Goal: Information Seeking & Learning: Learn about a topic

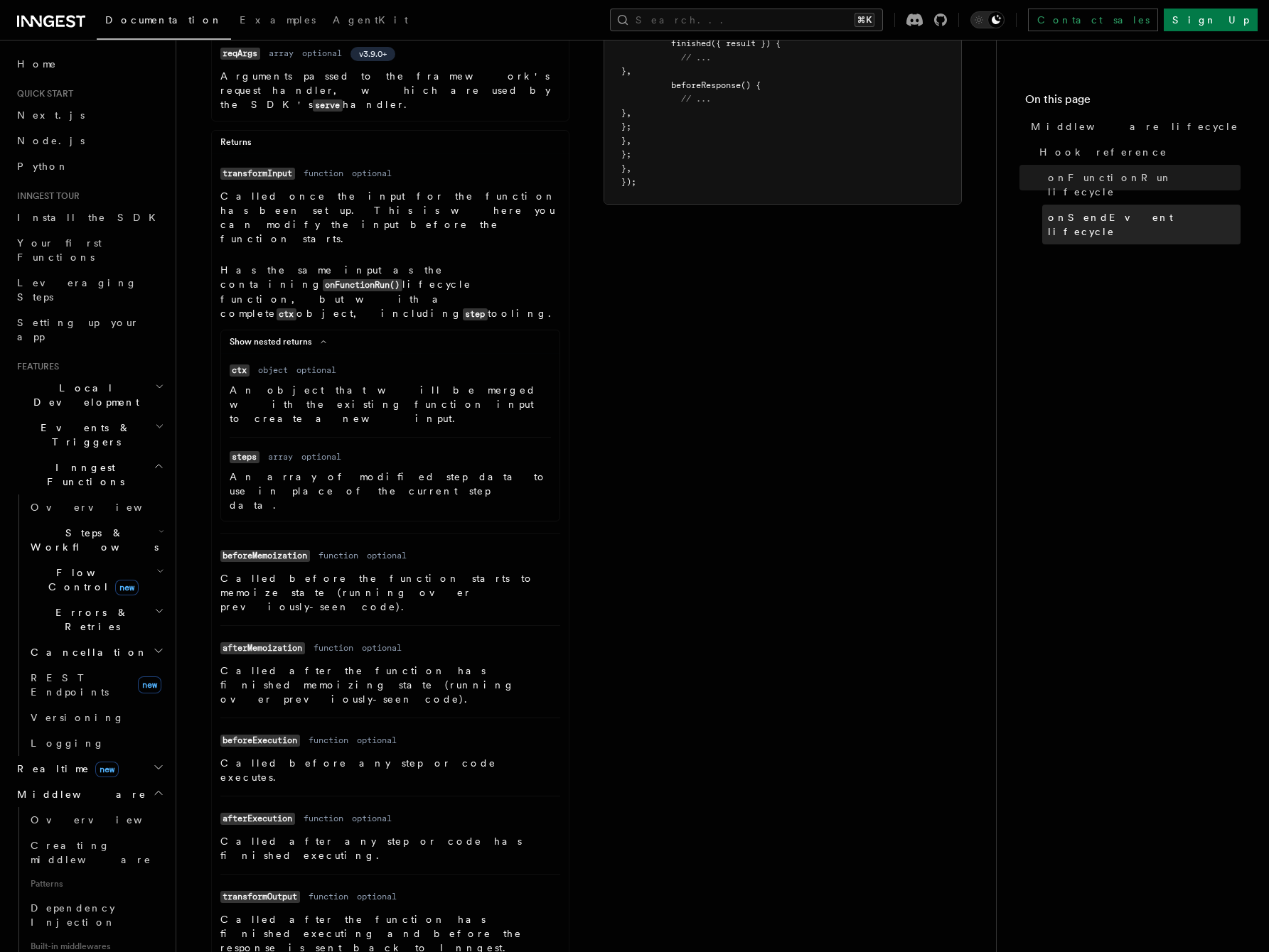
click at [1055, 210] on span "onSendEvent lifecycle" at bounding box center [1143, 224] width 193 height 28
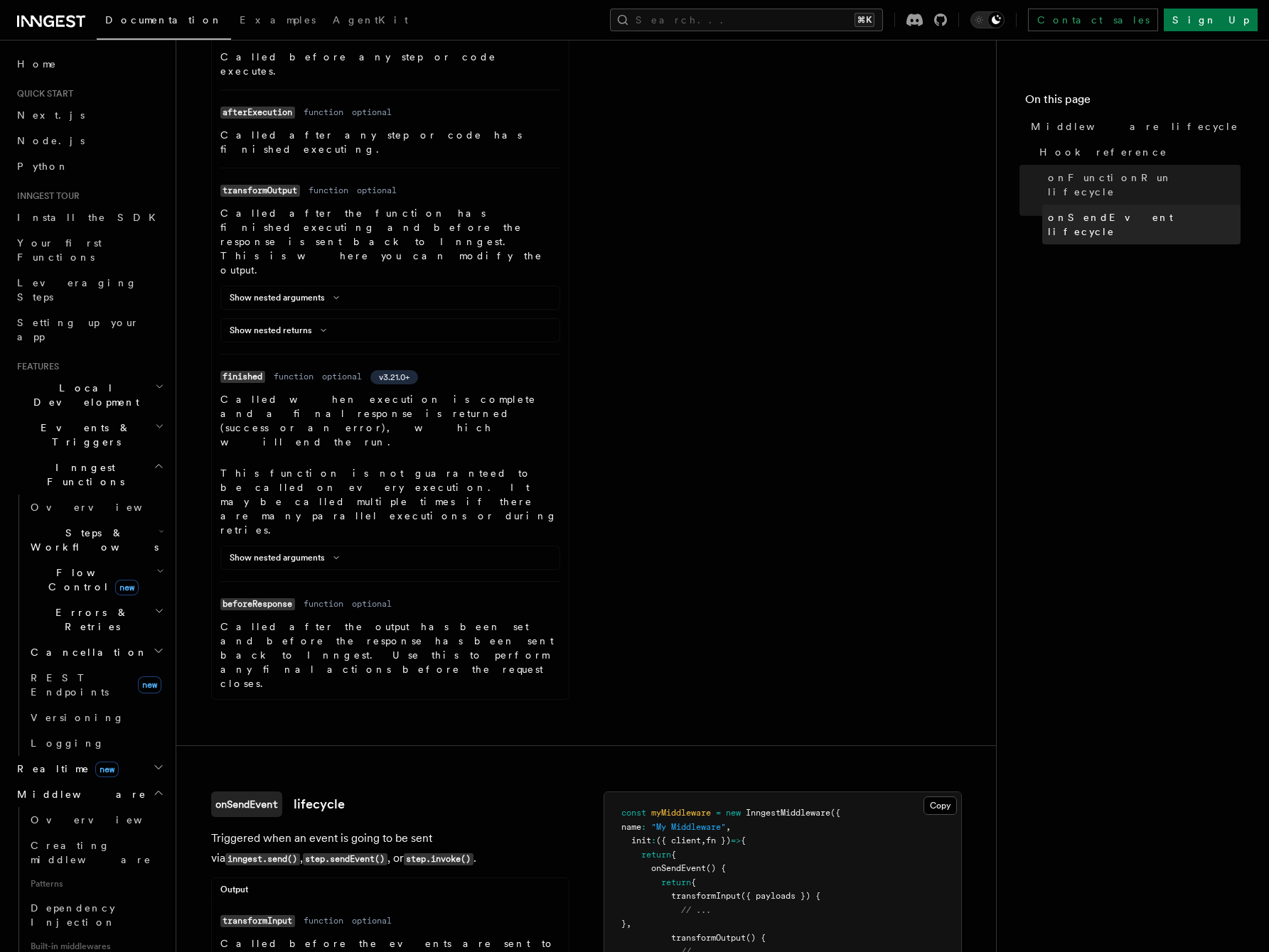
scroll to position [1478, 0]
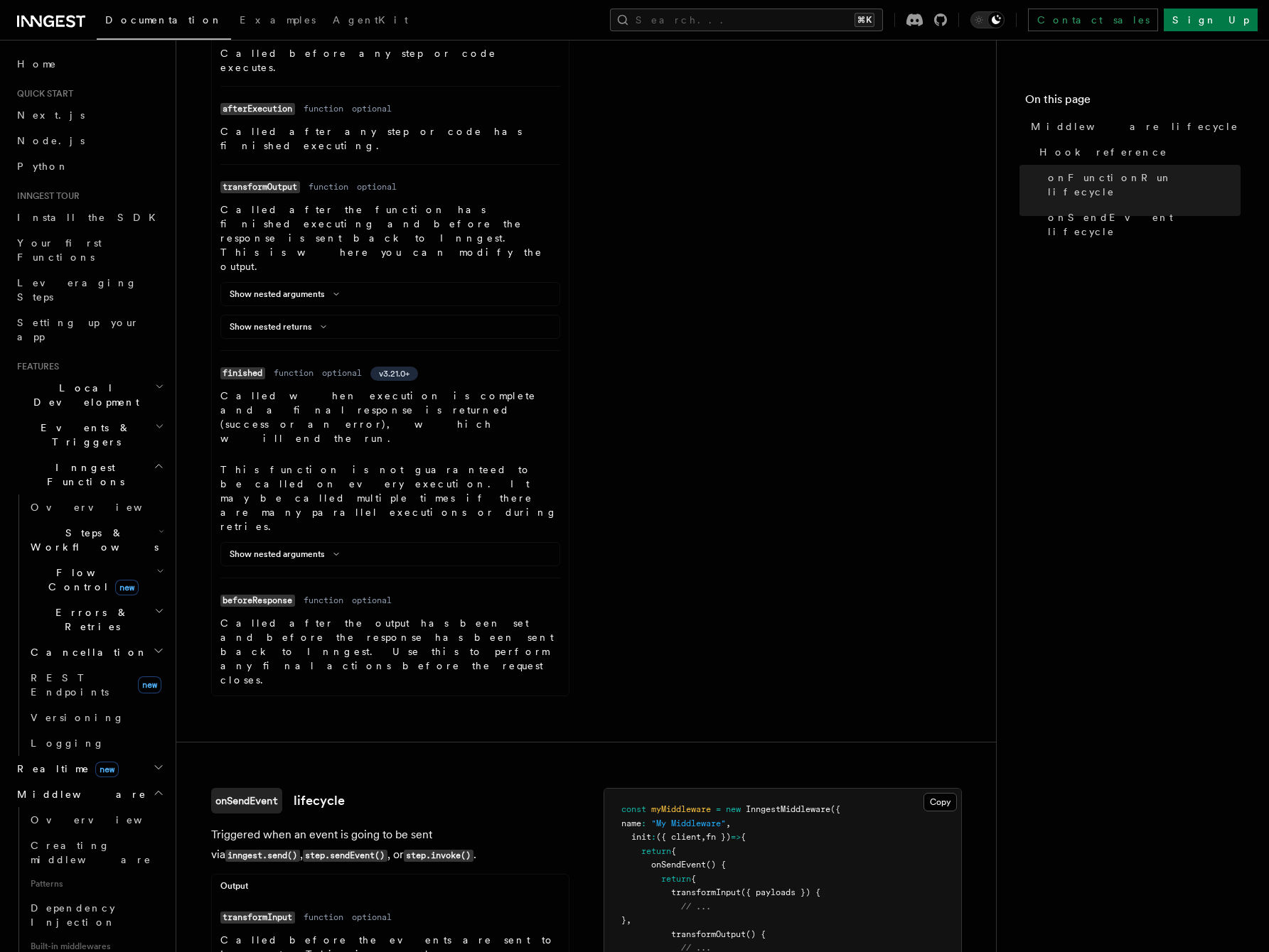
click at [311, 881] on div "Output" at bounding box center [390, 889] width 357 height 18
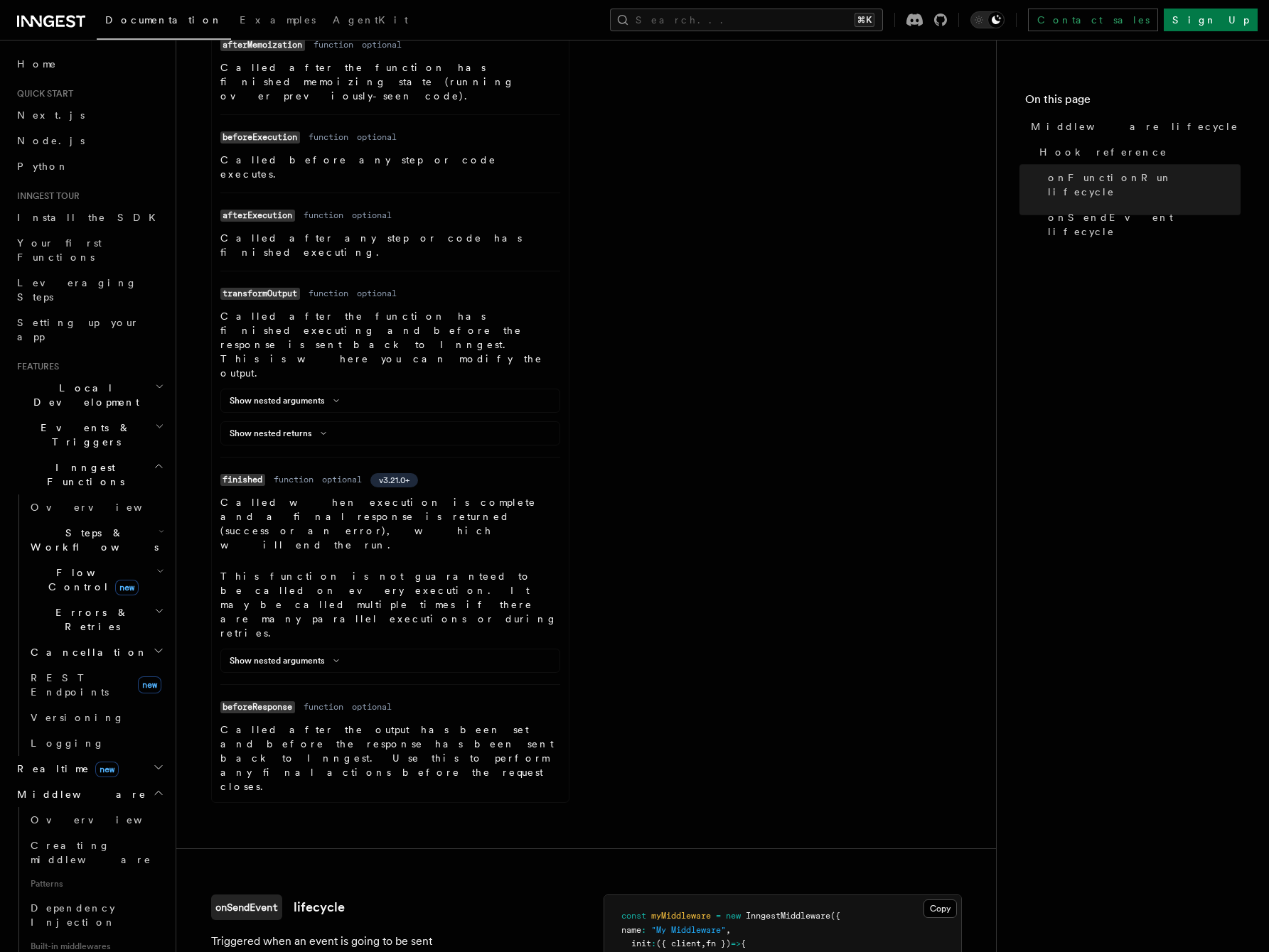
scroll to position [1393, 0]
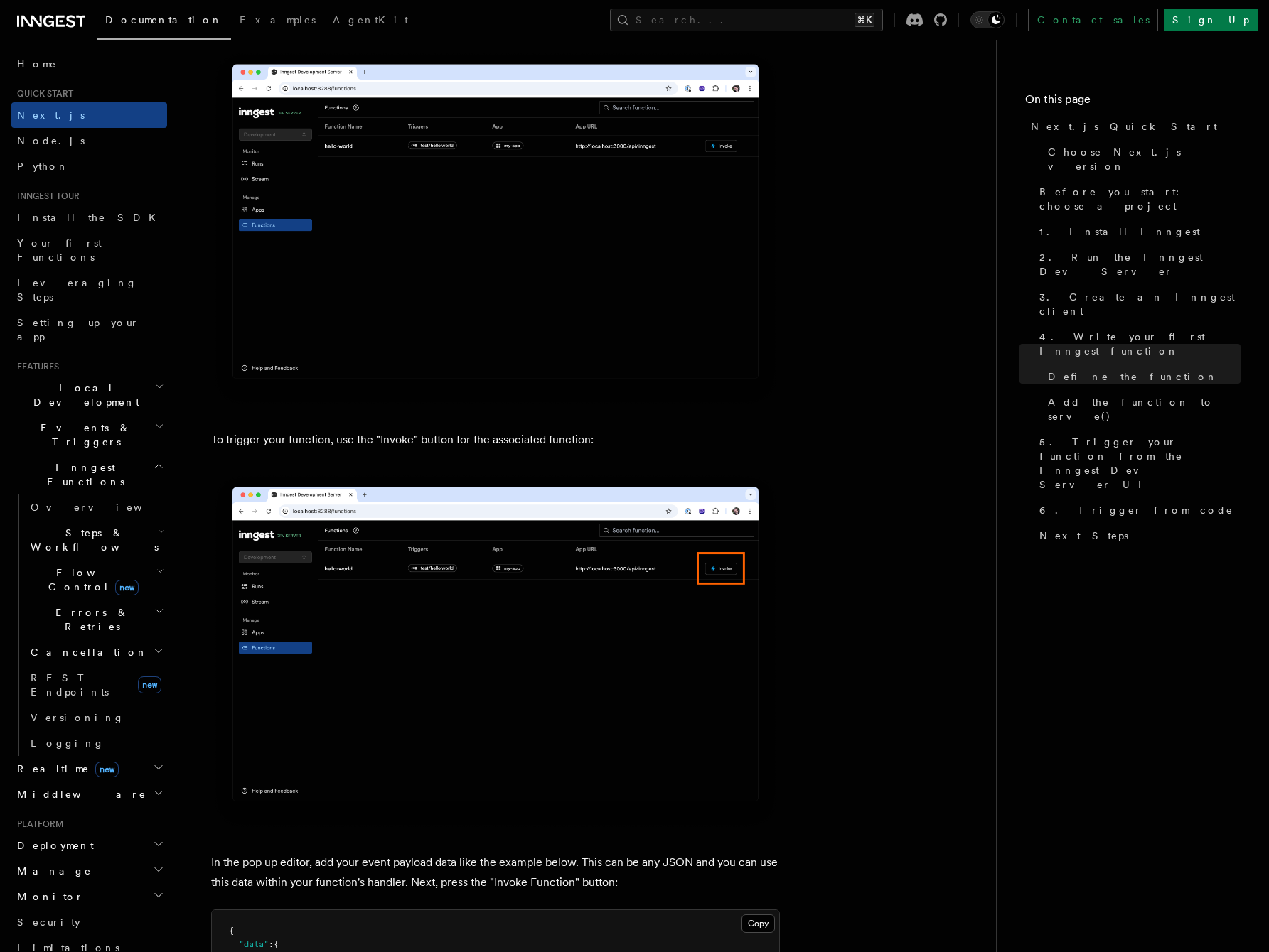
click at [159, 566] on icon "button" at bounding box center [160, 572] width 8 height 12
click at [157, 520] on h2 "Steps & Workflows" at bounding box center [95, 540] width 142 height 40
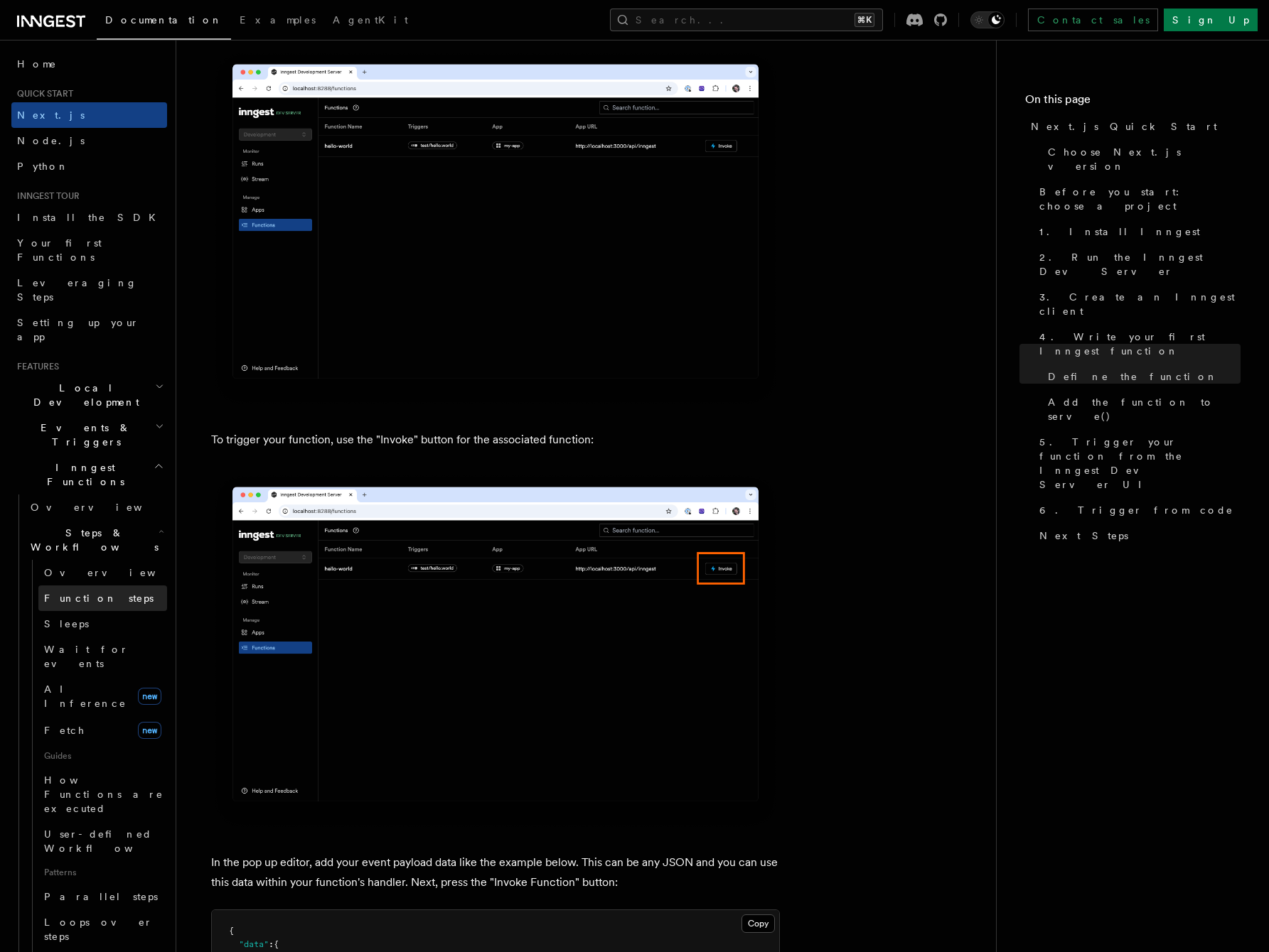
click at [93, 592] on span "Function steps" at bounding box center [99, 598] width 109 height 12
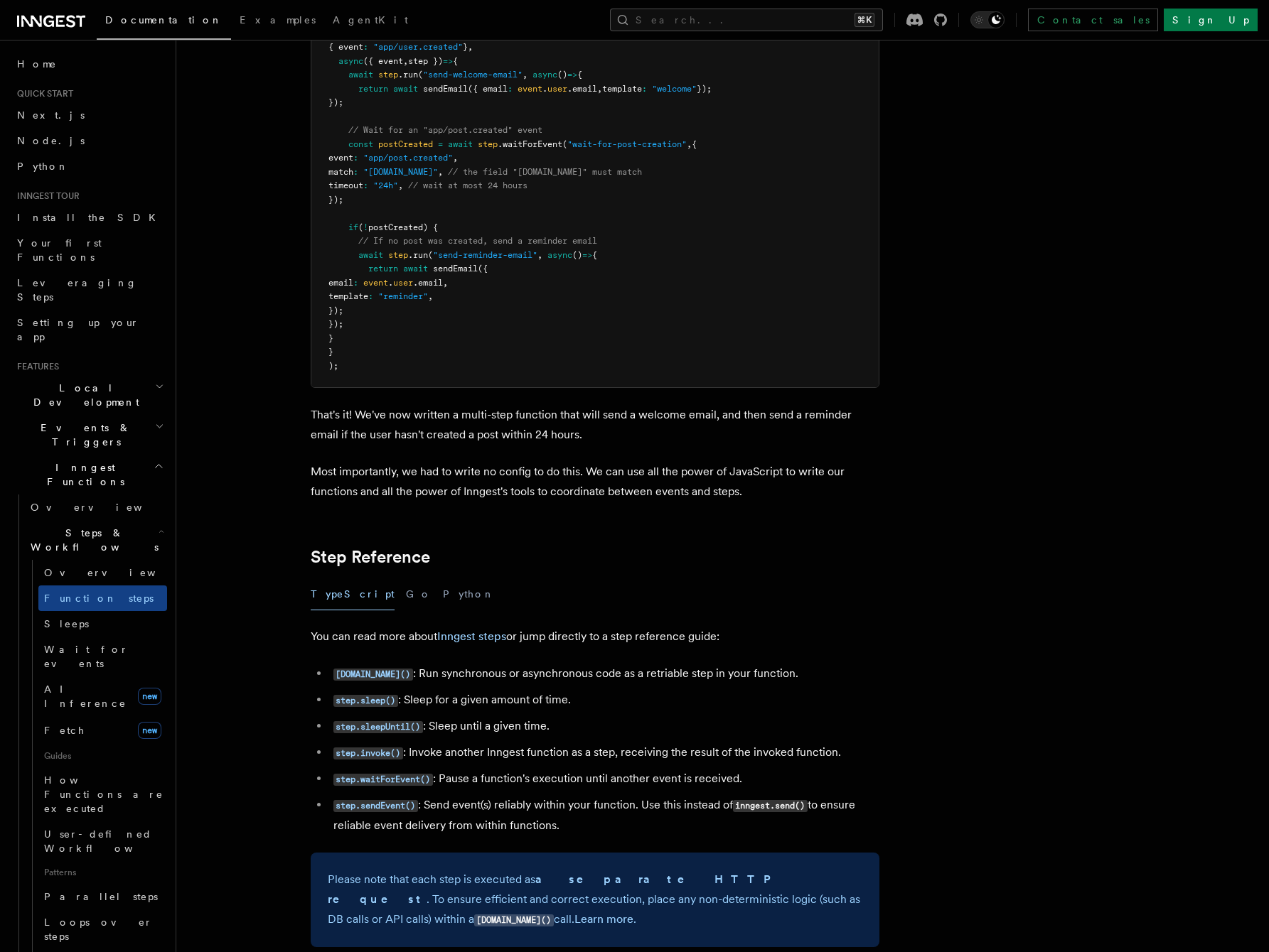
scroll to position [2161, 0]
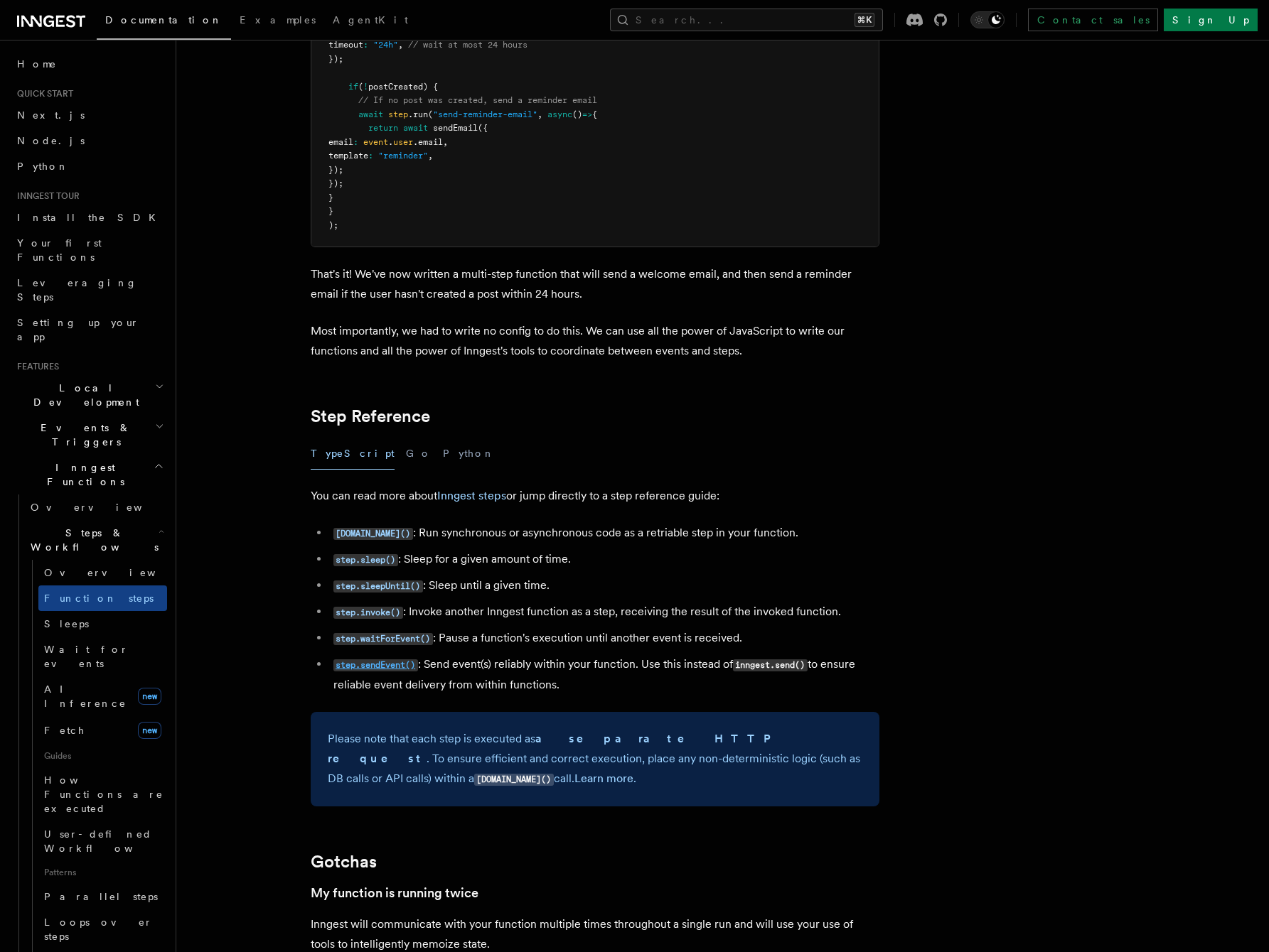
click at [378, 665] on code "step.sendEvent()" at bounding box center [375, 666] width 85 height 12
click at [375, 615] on code "step.invoke()" at bounding box center [368, 613] width 69 height 12
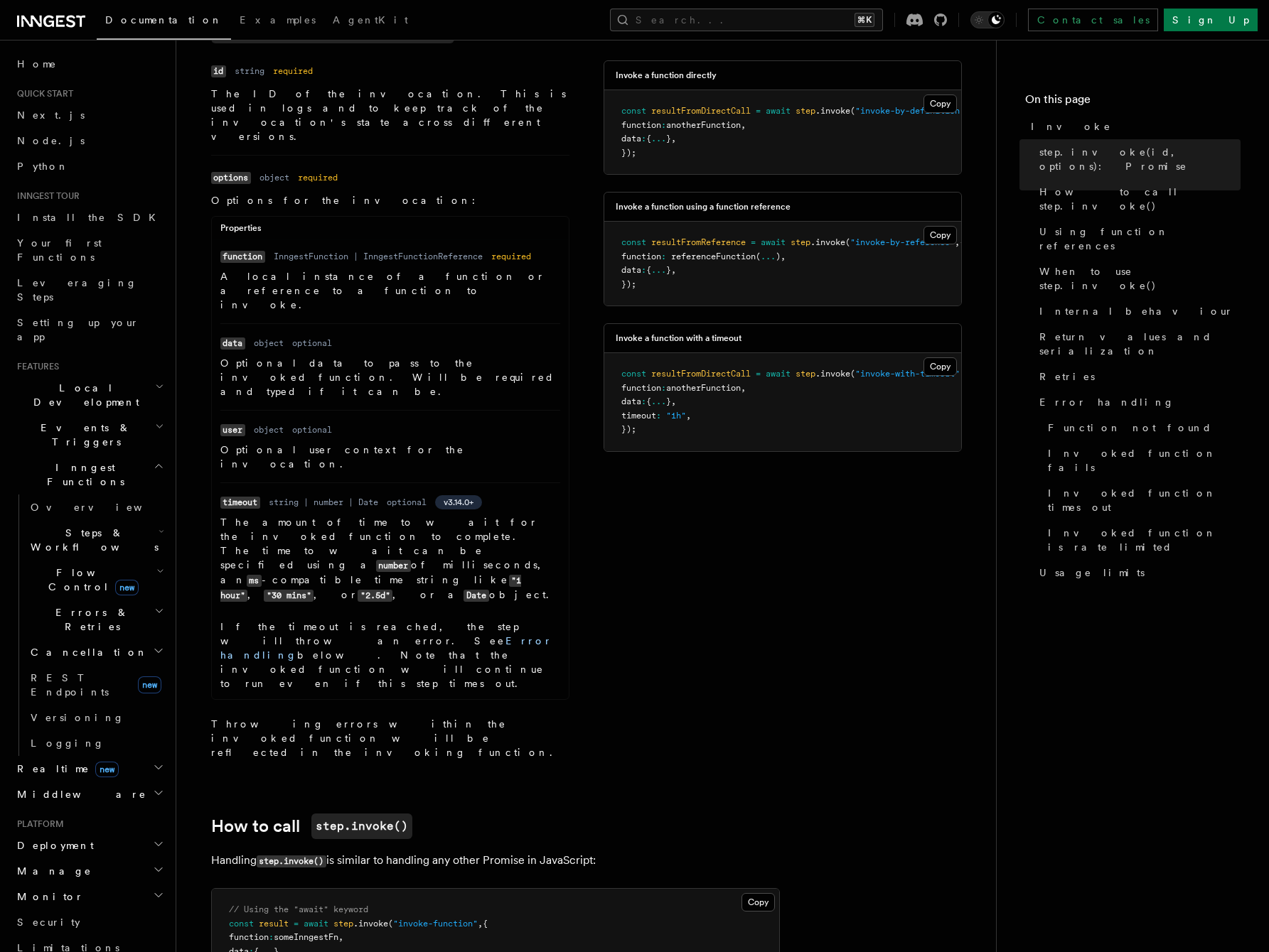
scroll to position [948, 0]
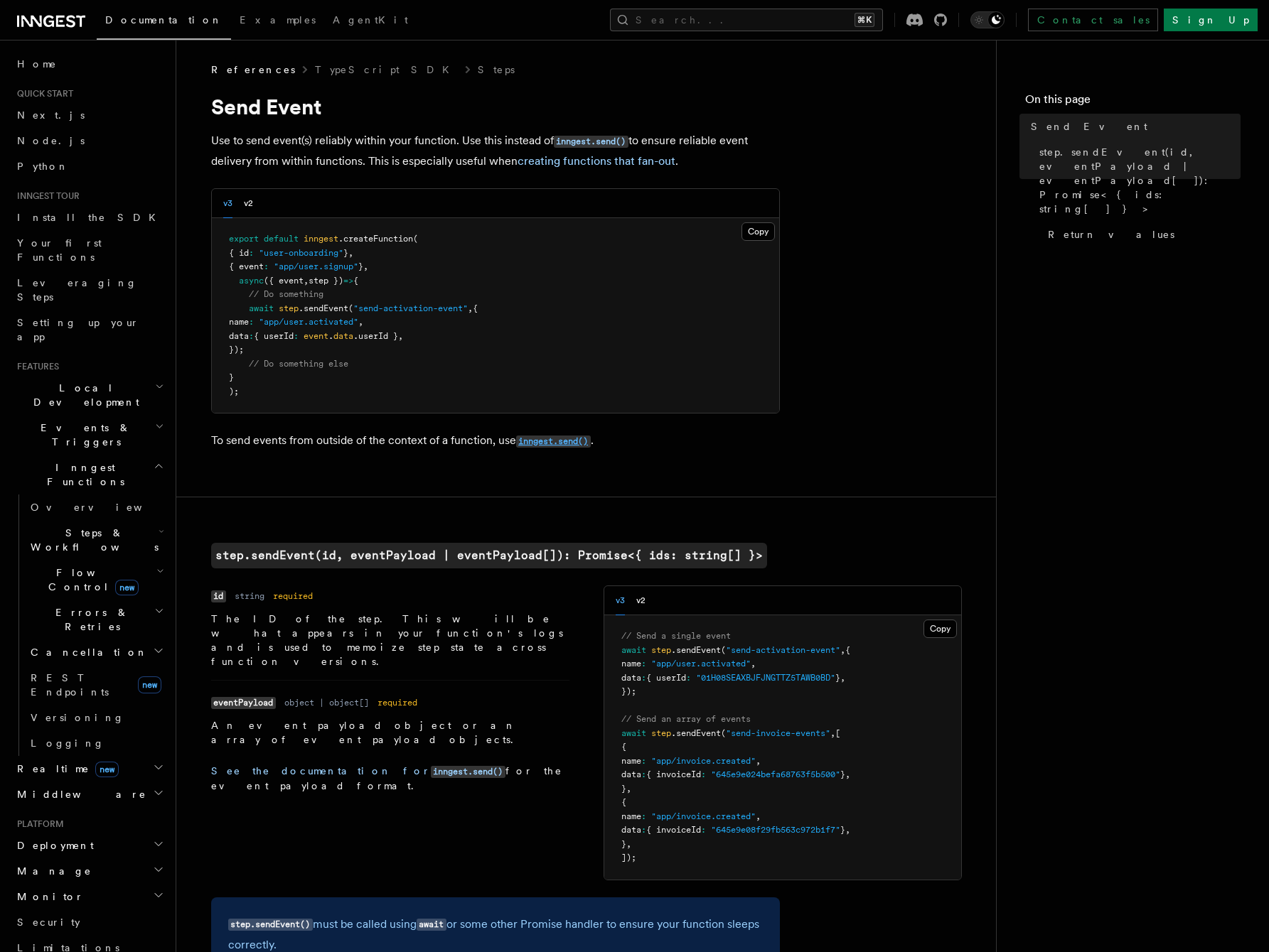
click at [549, 440] on code "inngest.send()" at bounding box center [553, 442] width 74 height 12
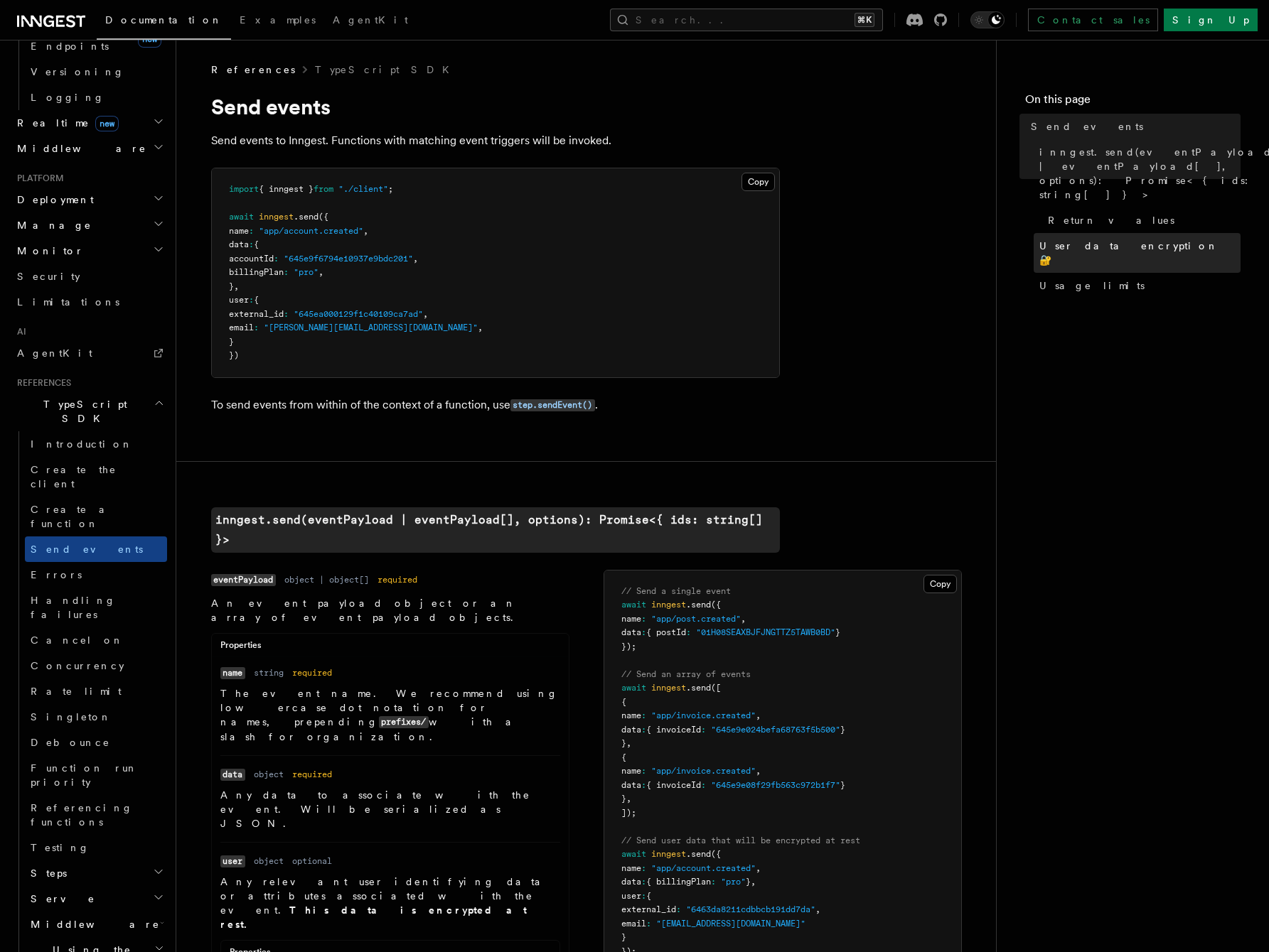
click at [1104, 238] on span "User data encryption 🔐" at bounding box center [1140, 252] width 201 height 28
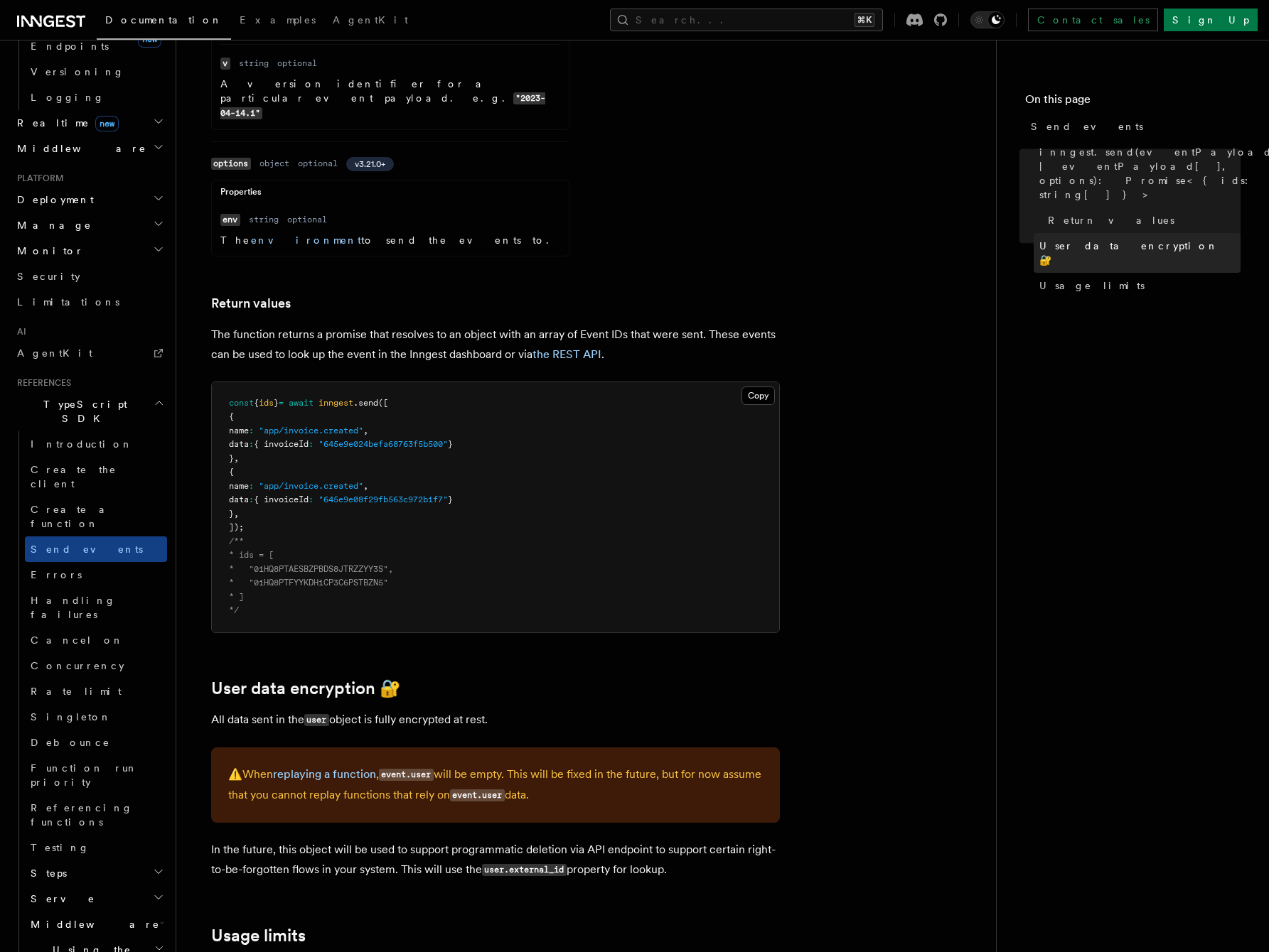
scroll to position [1423, 0]
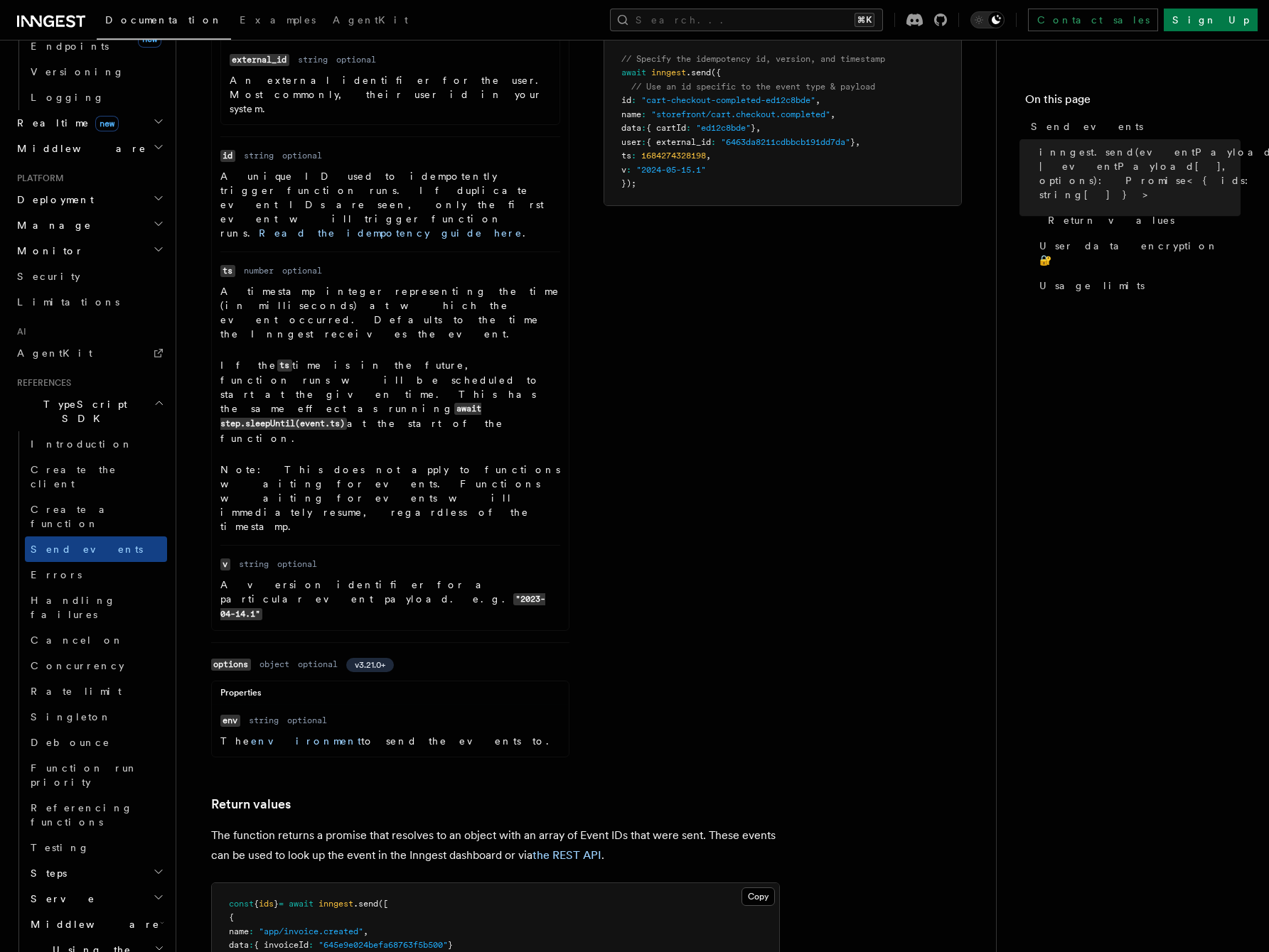
scroll to position [1078, 0]
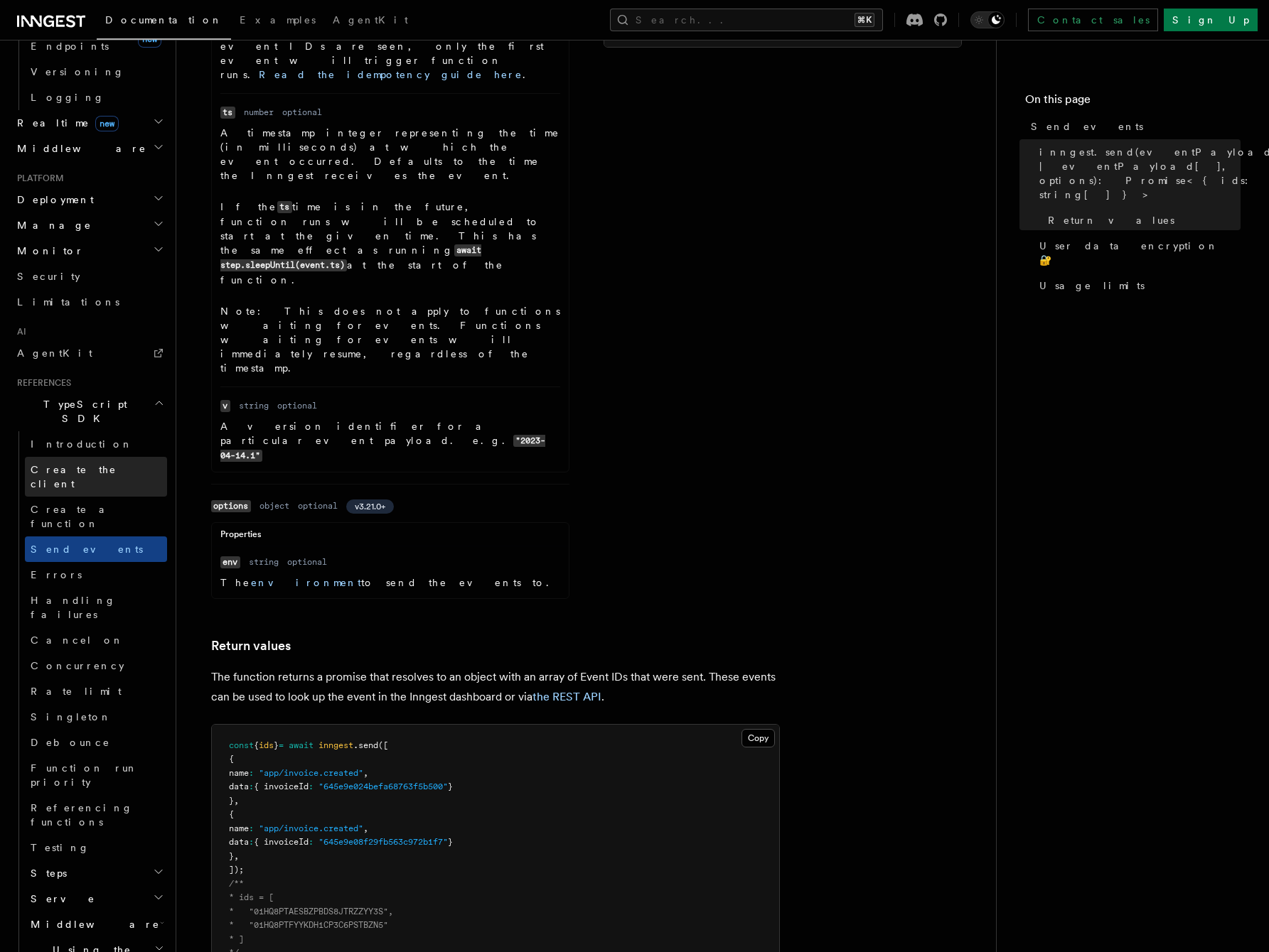
click at [108, 456] on link "Create the client" at bounding box center [95, 476] width 142 height 40
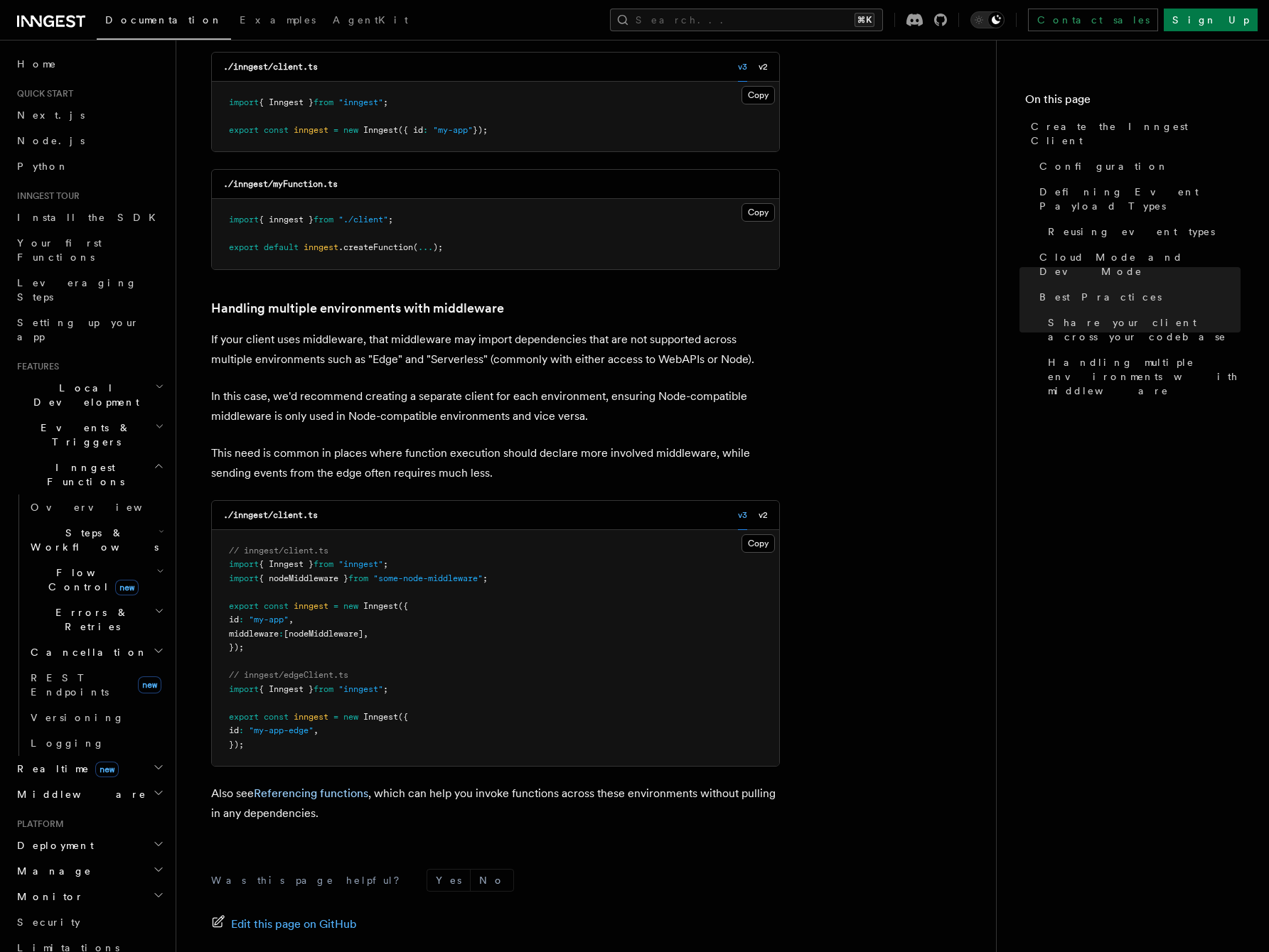
scroll to position [2717, 0]
click at [289, 785] on link "Referencing functions" at bounding box center [311, 792] width 114 height 14
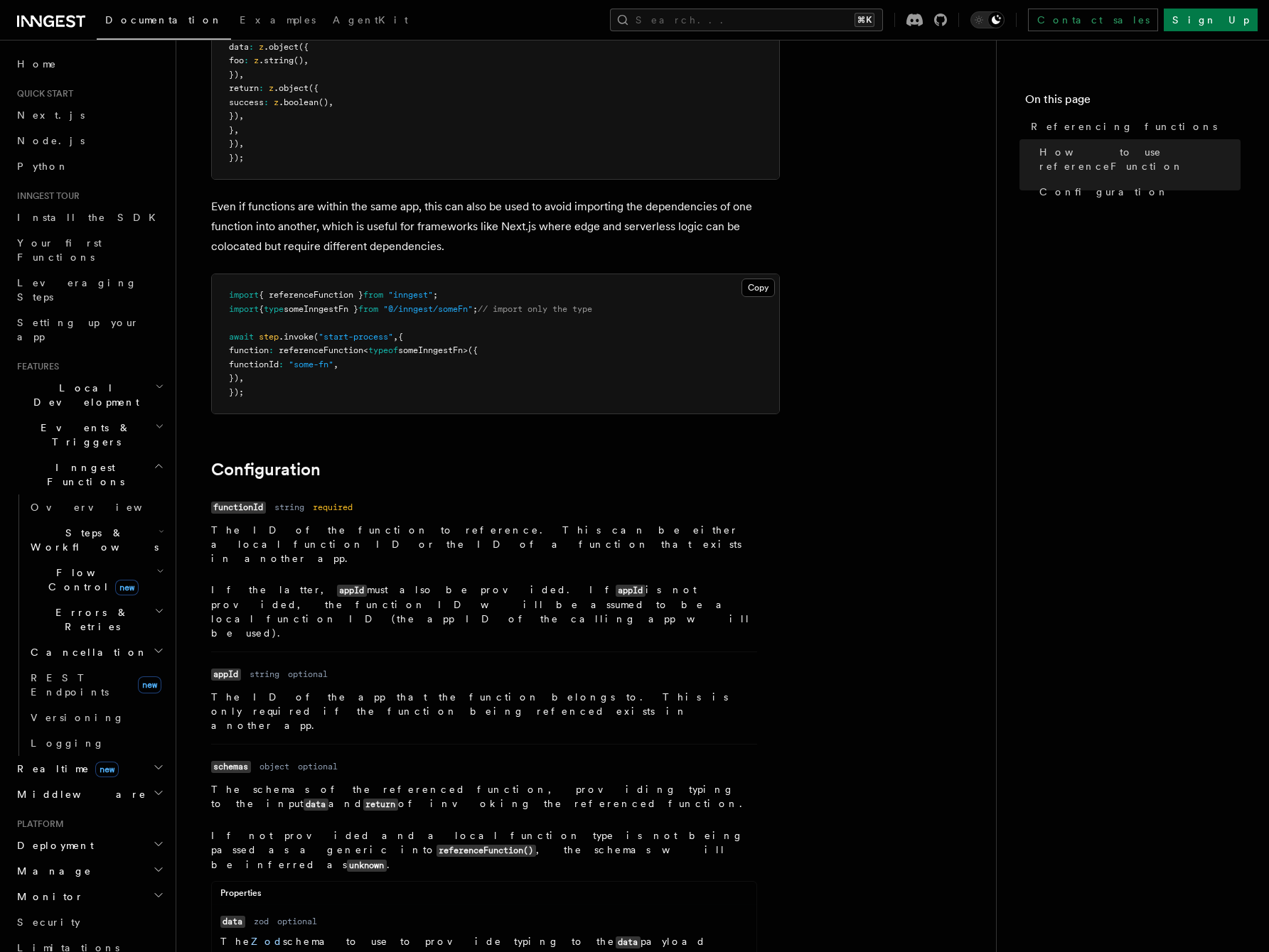
scroll to position [1604, 0]
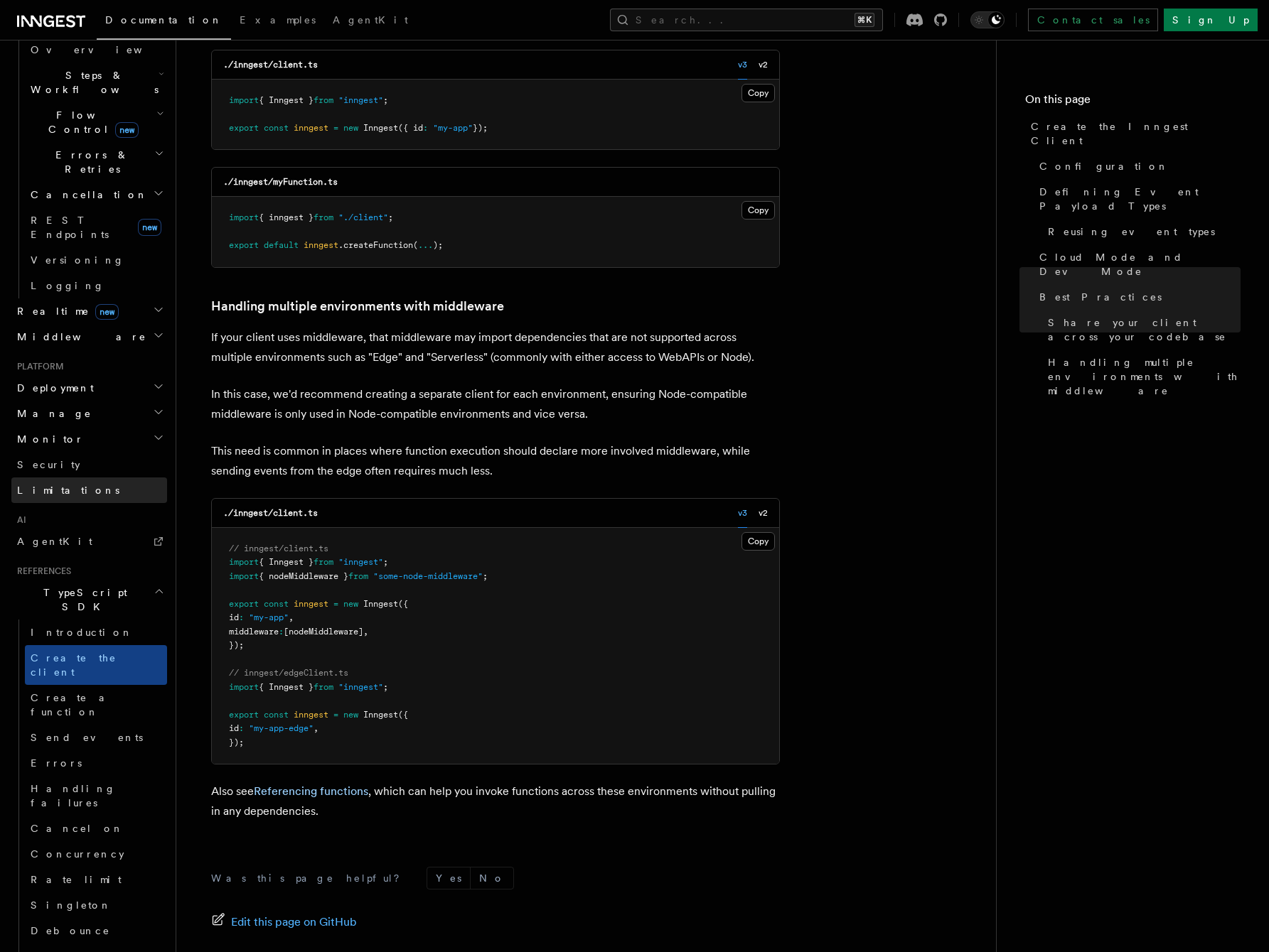
scroll to position [464, 0]
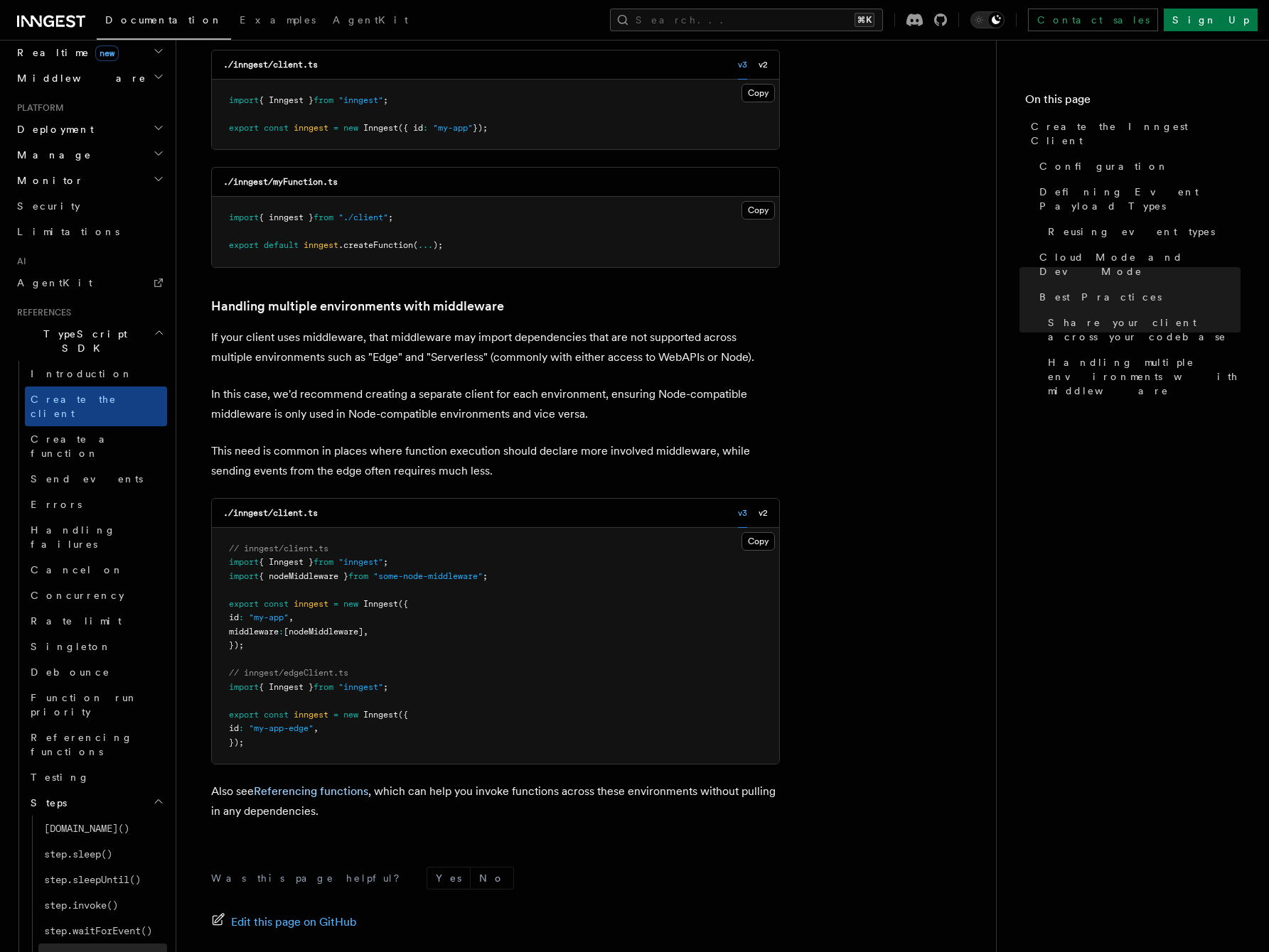
scroll to position [878, 0]
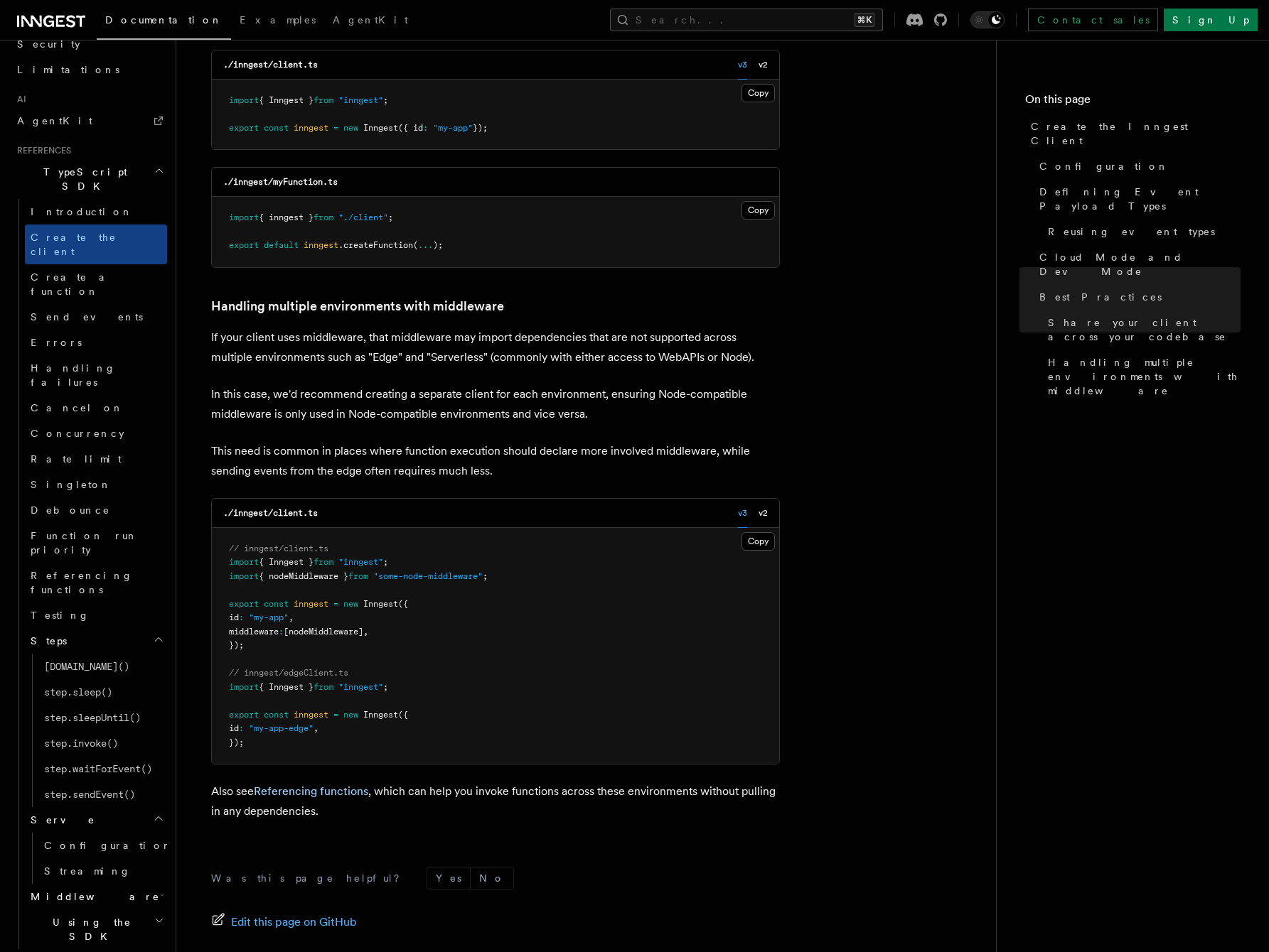
click at [158, 909] on h2 "Using the SDK" at bounding box center [95, 929] width 142 height 40
click at [160, 889] on icon "button" at bounding box center [162, 895] width 4 height 12
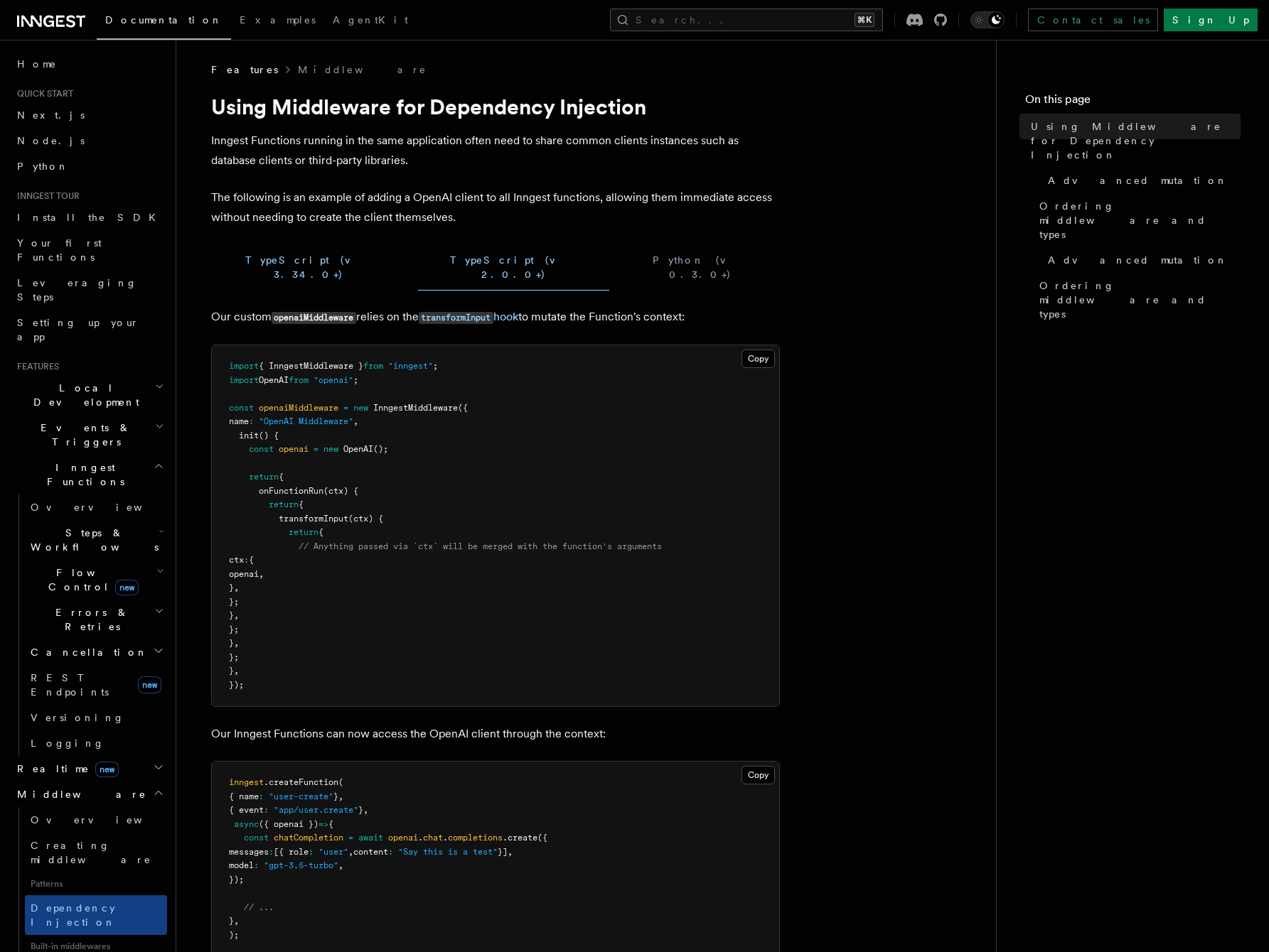
click at [270, 262] on button "TypeScript (v 3.34.0+)" at bounding box center [309, 267] width 196 height 46
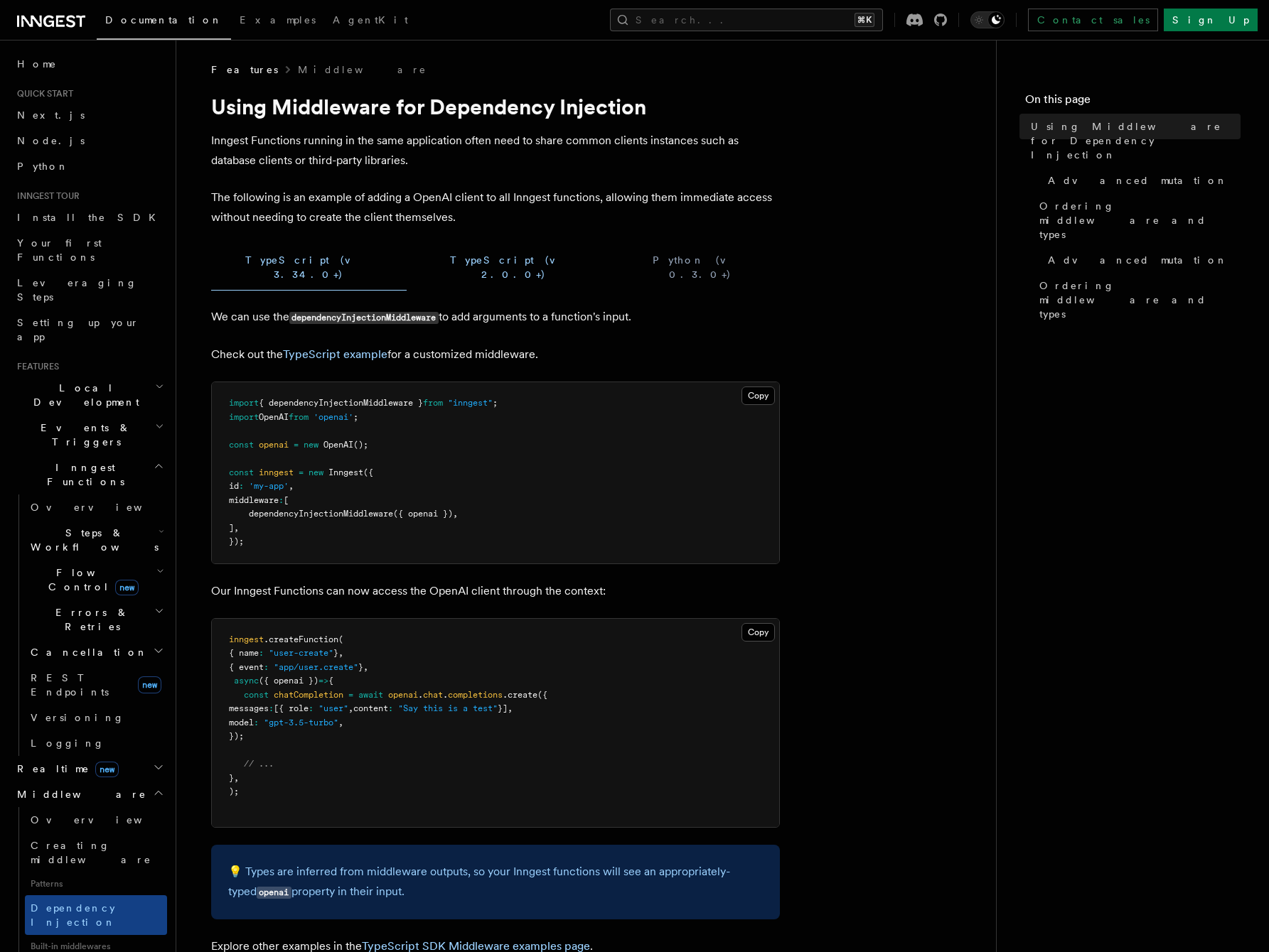
click at [417, 269] on button "TypeScript (v 2.0.0+)" at bounding box center [513, 267] width 192 height 46
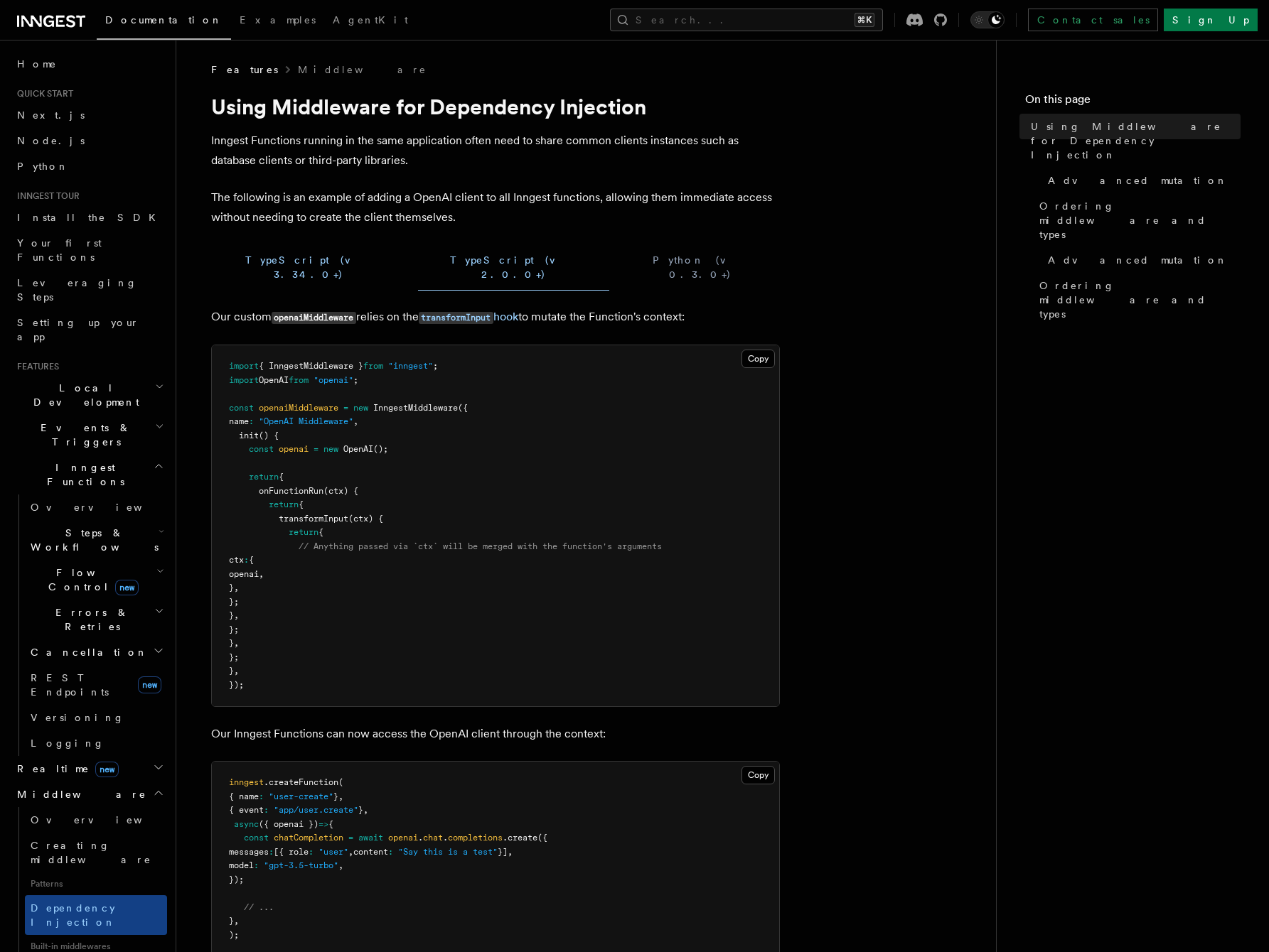
click at [260, 259] on button "TypeScript (v 3.34.0+)" at bounding box center [309, 267] width 196 height 46
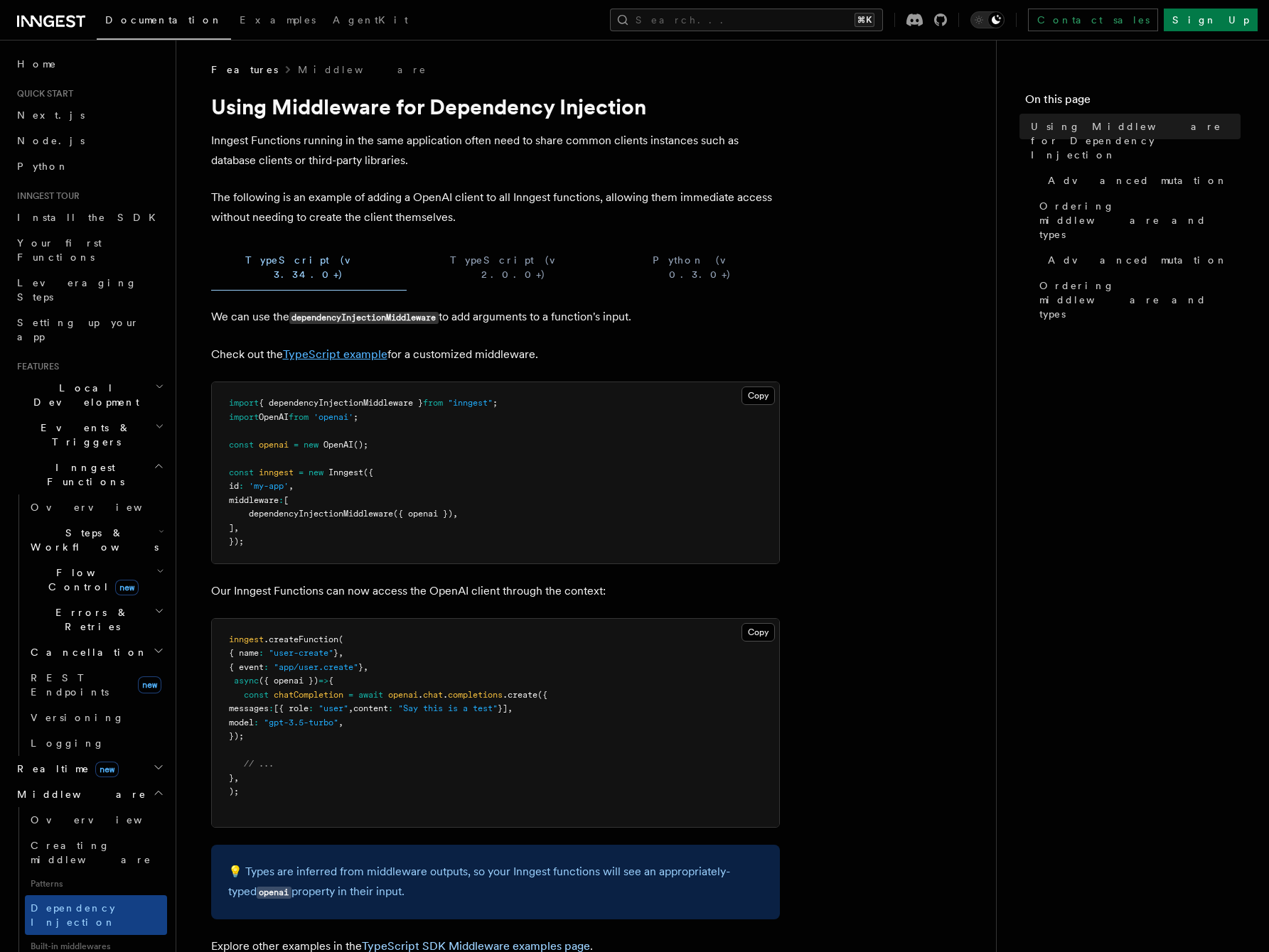
click at [354, 347] on link "TypeScript example" at bounding box center [334, 354] width 105 height 14
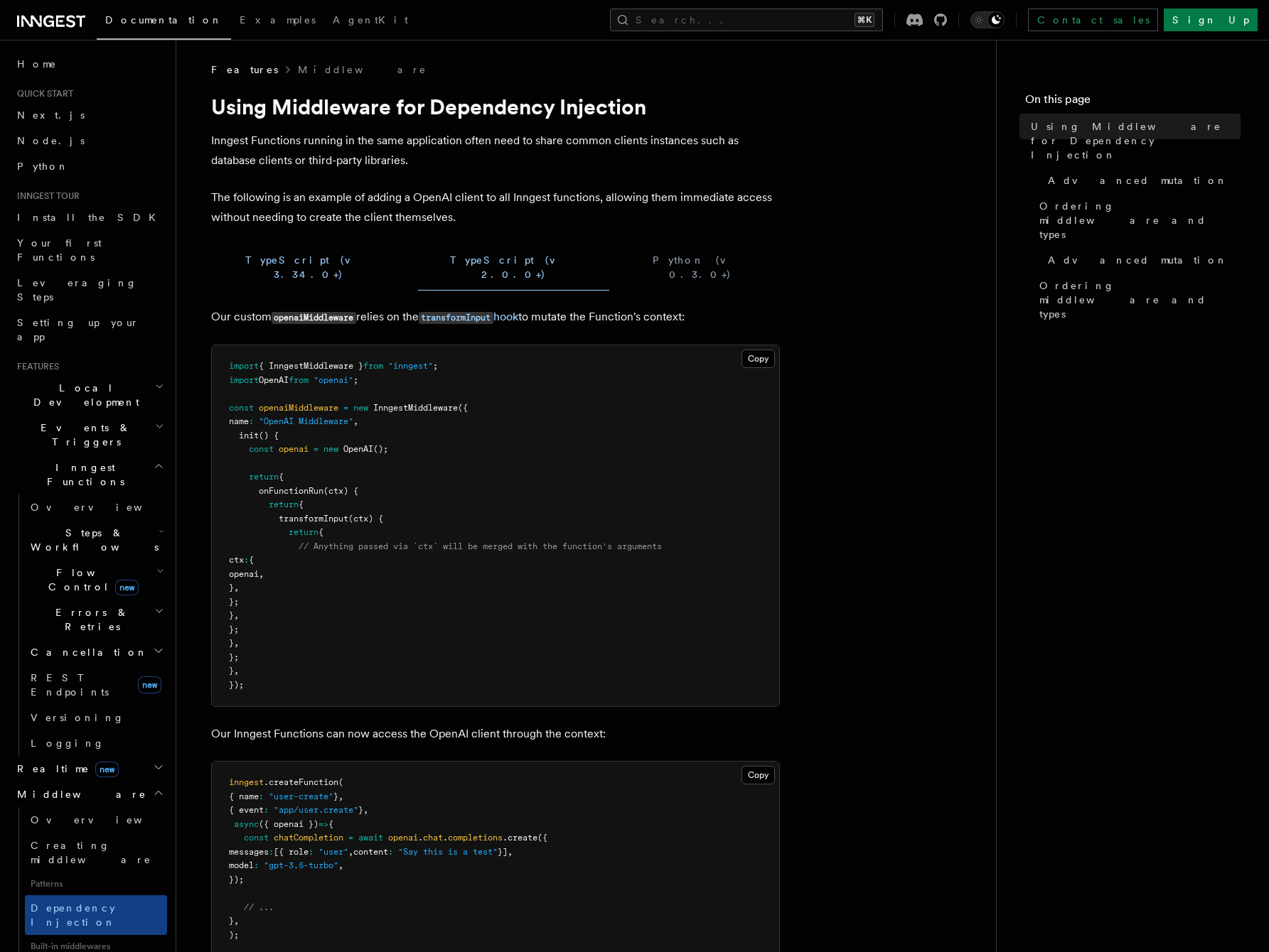
click at [259, 260] on button "TypeScript (v 3.34.0+)" at bounding box center [309, 267] width 196 height 46
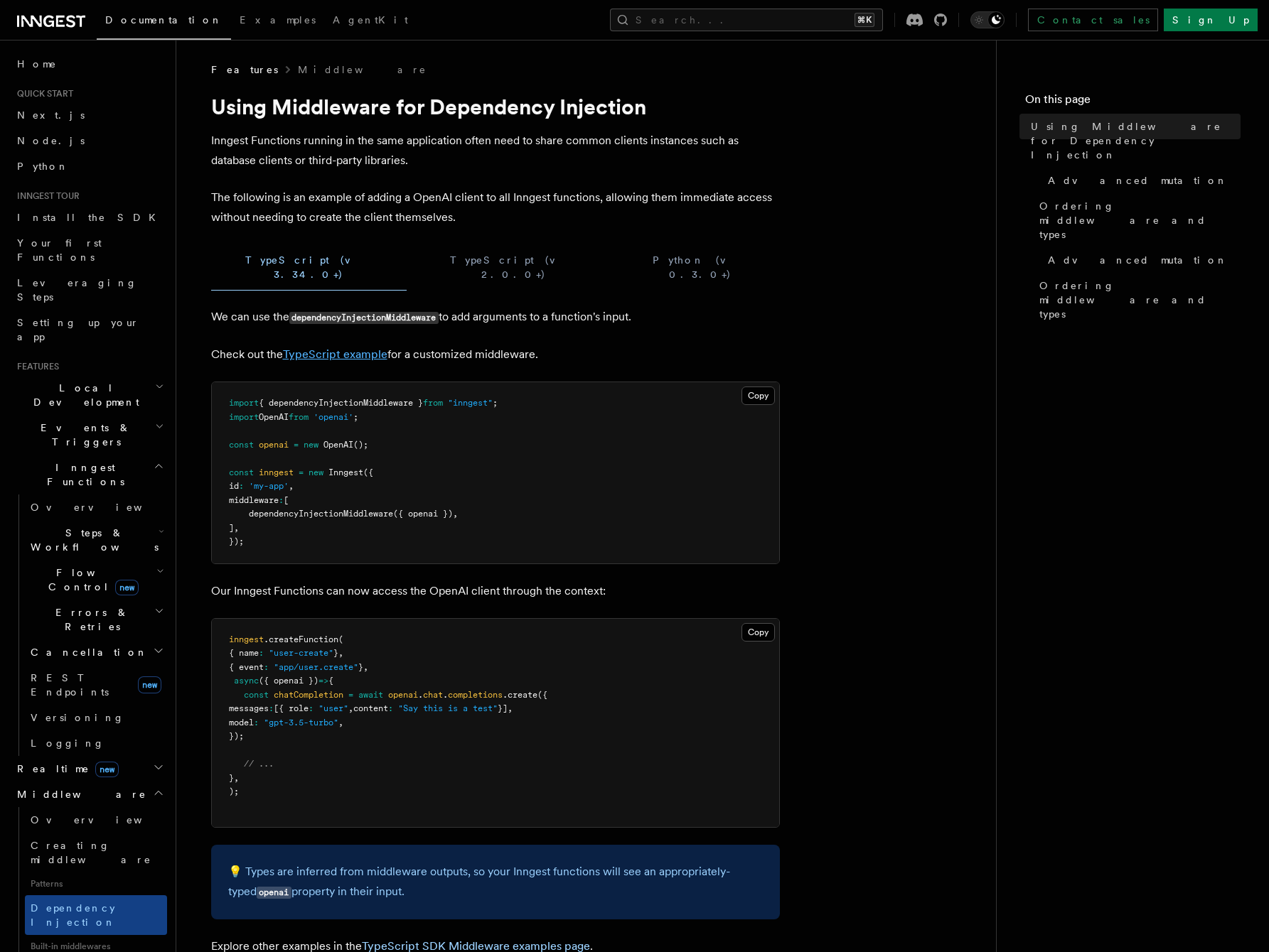
click at [326, 347] on link "TypeScript example" at bounding box center [334, 354] width 105 height 14
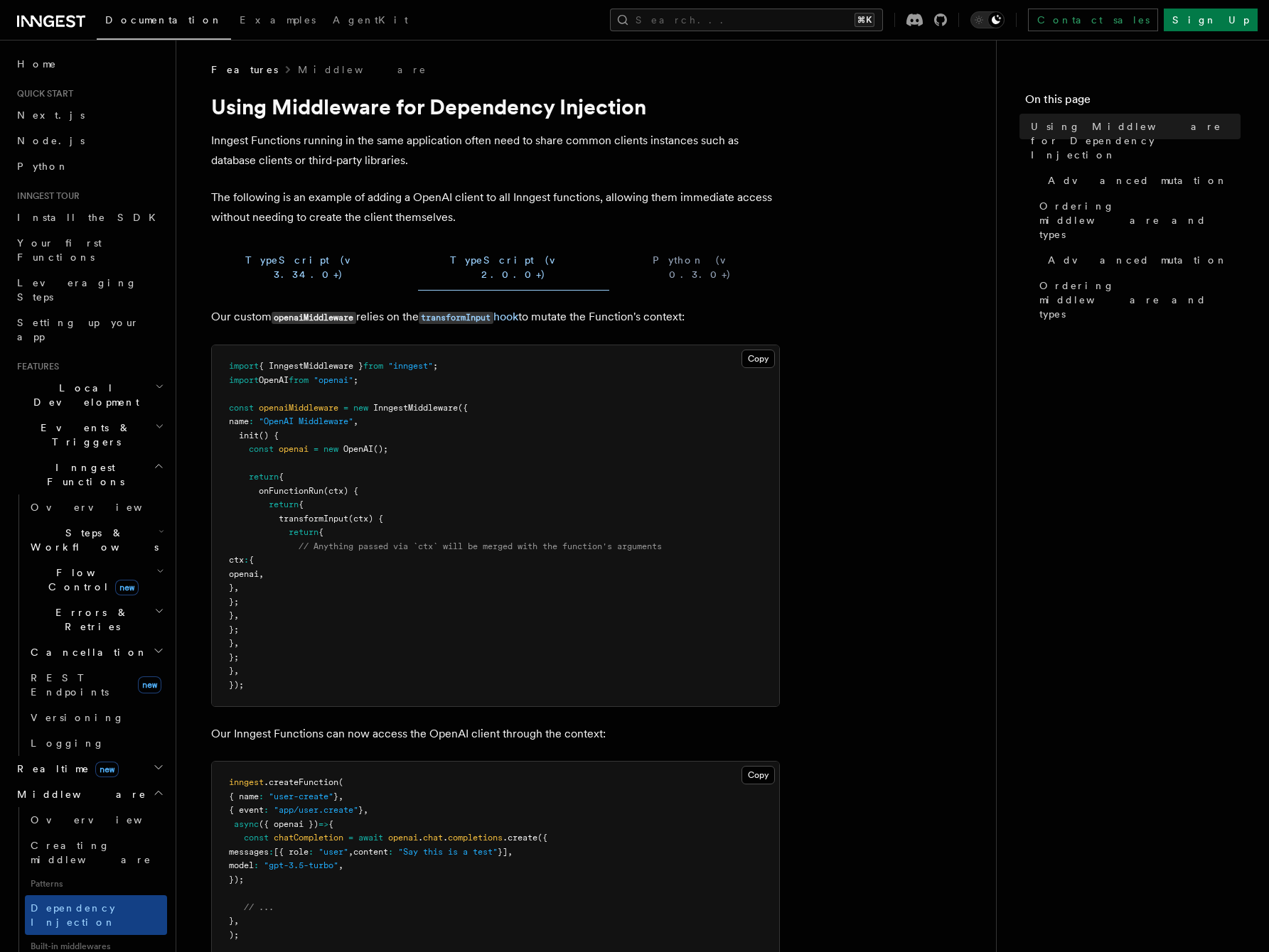
click at [247, 263] on button "TypeScript (v 3.34.0+)" at bounding box center [309, 267] width 196 height 46
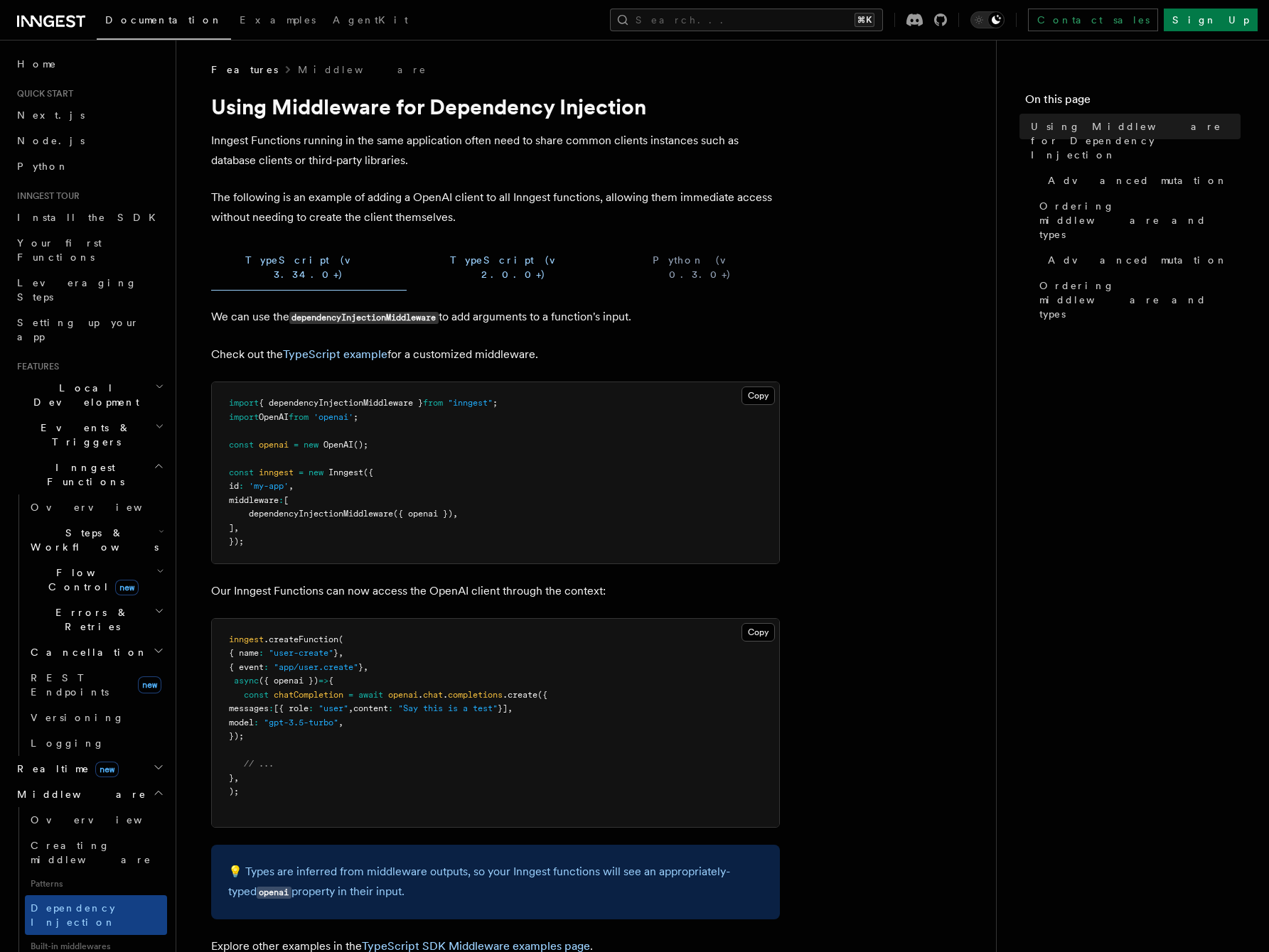
click at [417, 266] on button "TypeScript (v 2.0.0+)" at bounding box center [513, 267] width 192 height 46
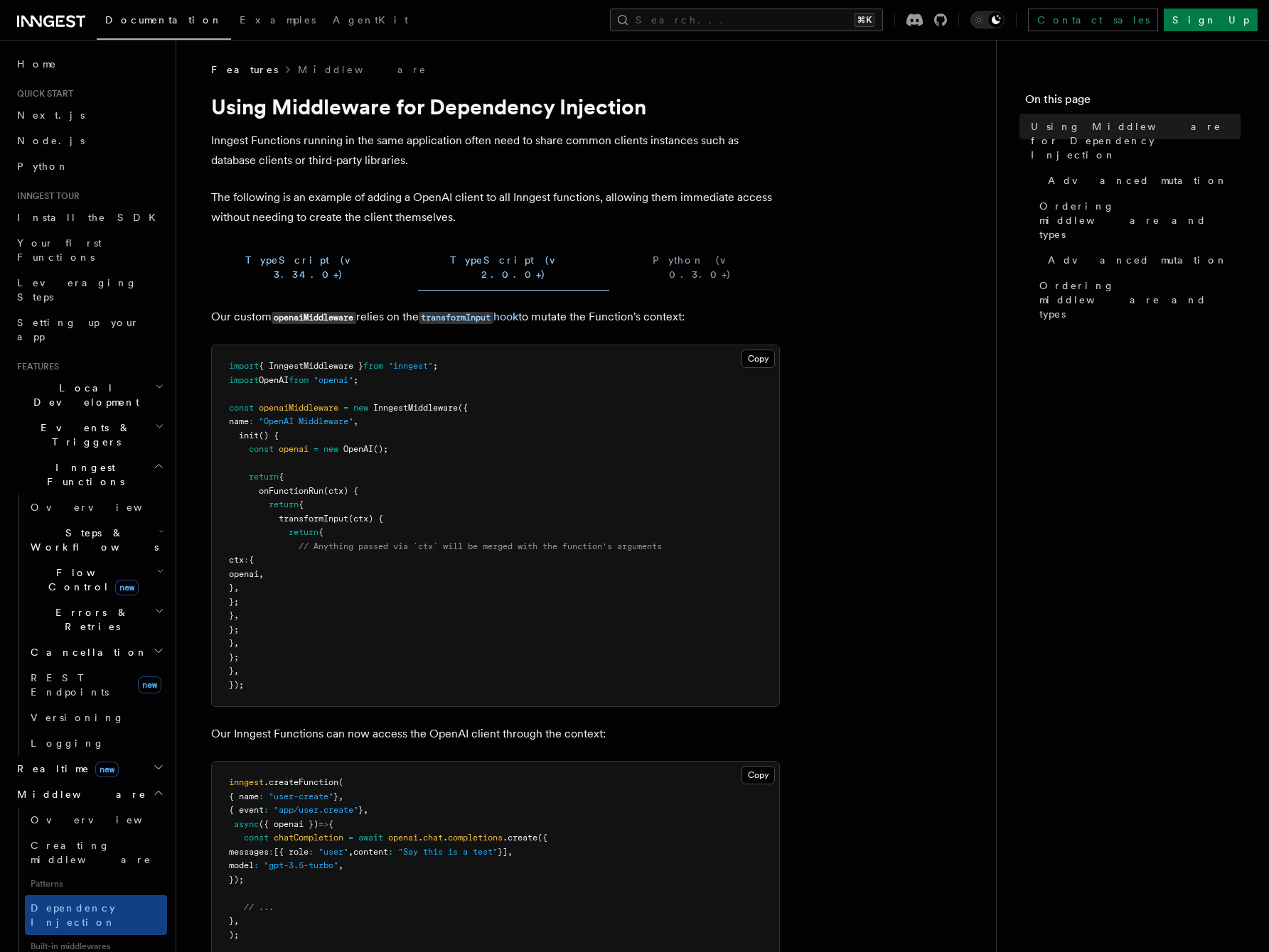
click at [270, 263] on button "TypeScript (v 3.34.0+)" at bounding box center [309, 267] width 196 height 46
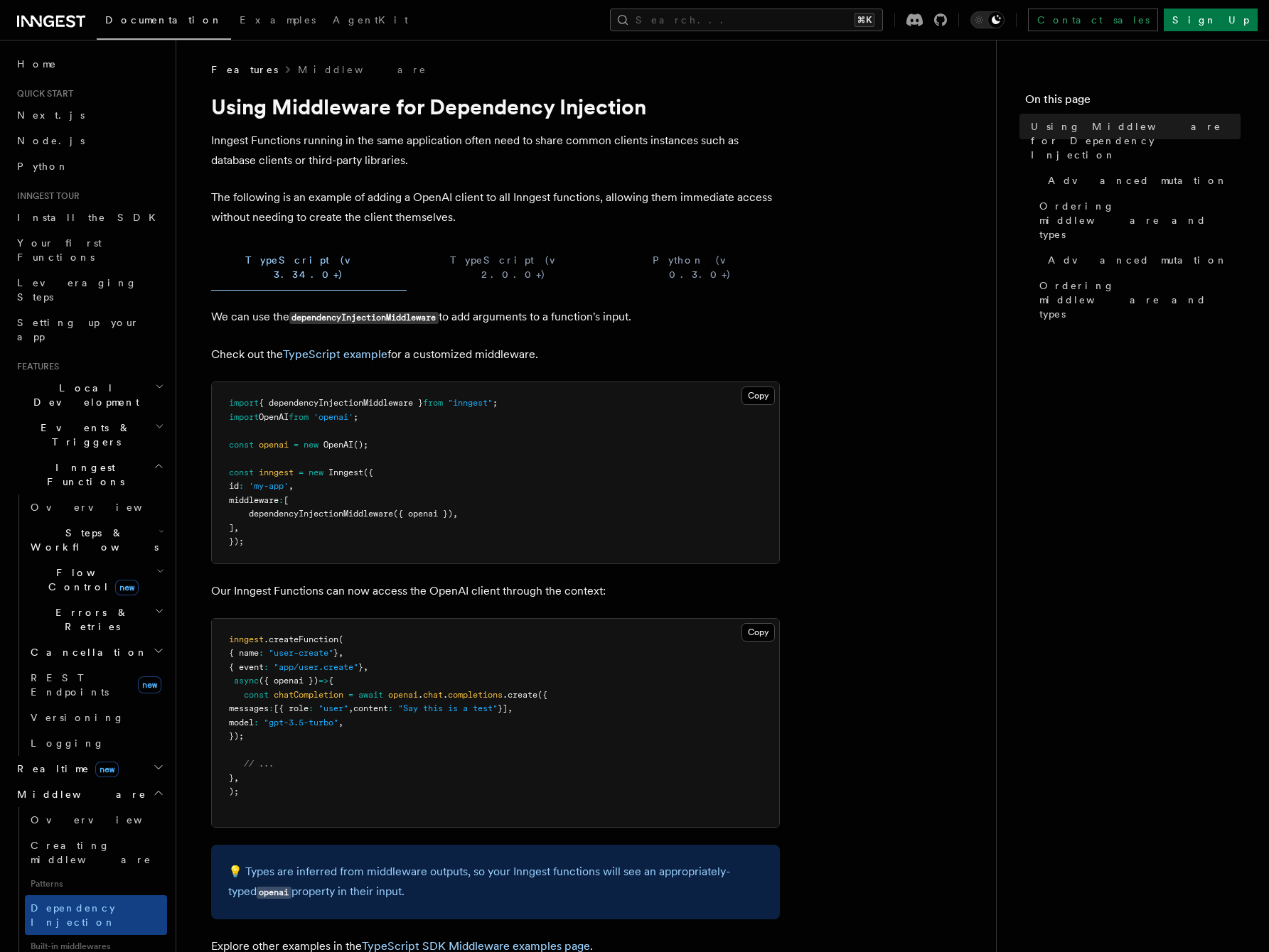
click at [301, 398] on span "{ dependencyInjectionMiddleware }" at bounding box center [341, 403] width 164 height 10
copy span "dependencyInjectionMiddleware"
click at [850, 32] on div "Documentation Examples AgentKit Search... ⌘K Contact sales Sign Up" at bounding box center [634, 20] width 1269 height 40
click at [847, 21] on button "Search... ⌘K" at bounding box center [746, 20] width 273 height 22
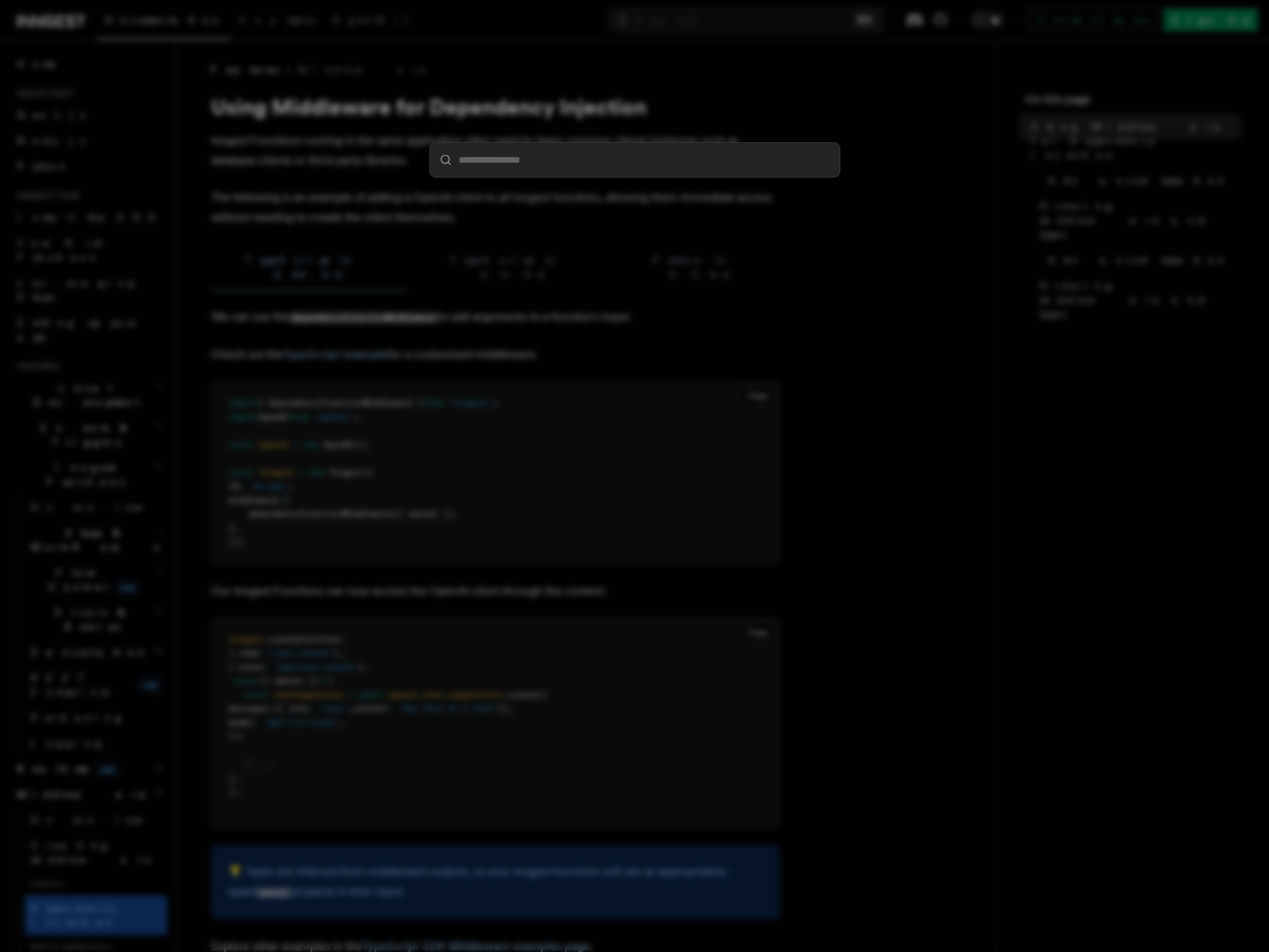
type input "**********"
click at [833, 43] on div at bounding box center [634, 476] width 1269 height 952
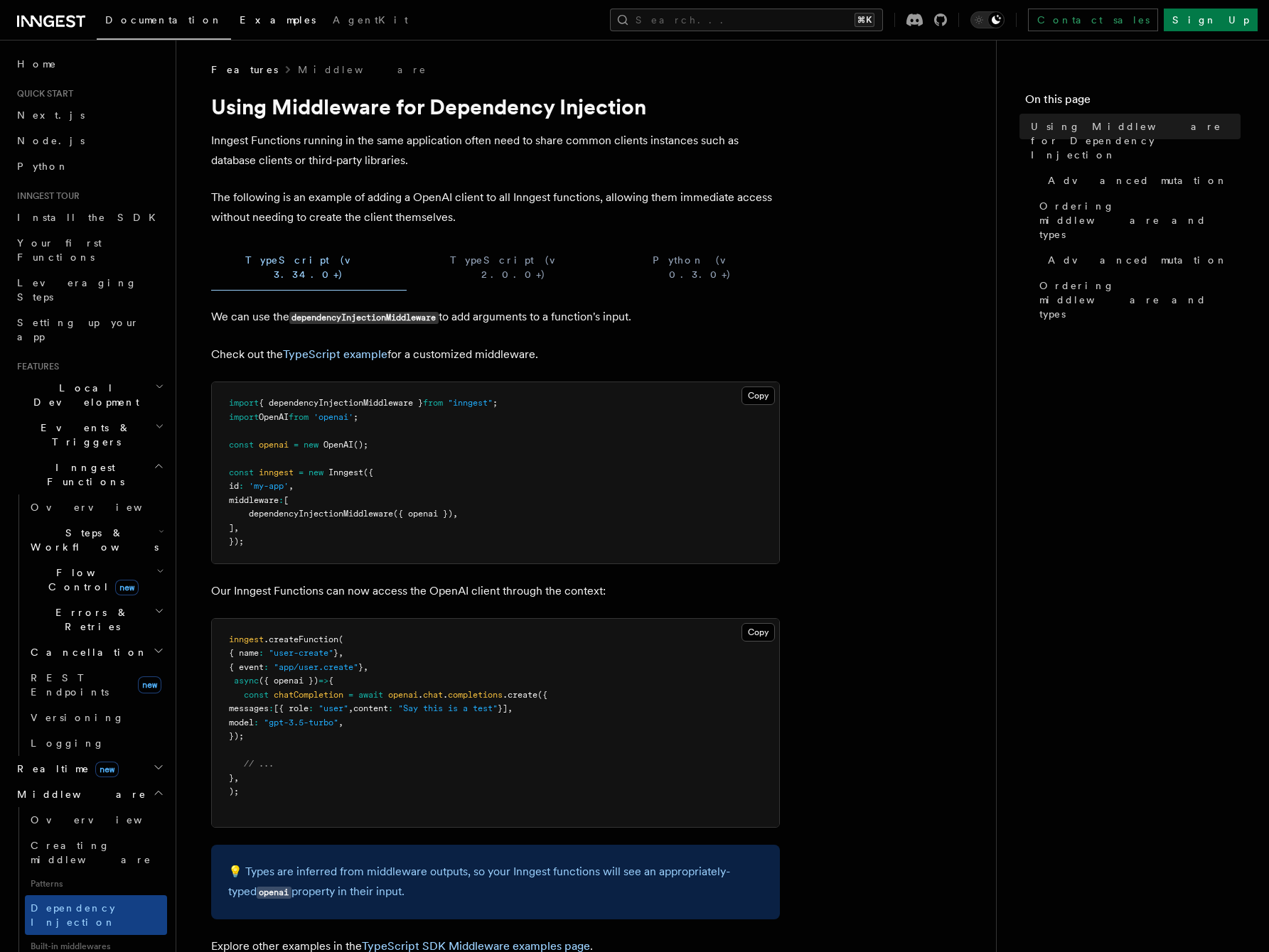
click at [240, 17] on span "Examples" at bounding box center [278, 21] width 76 height 12
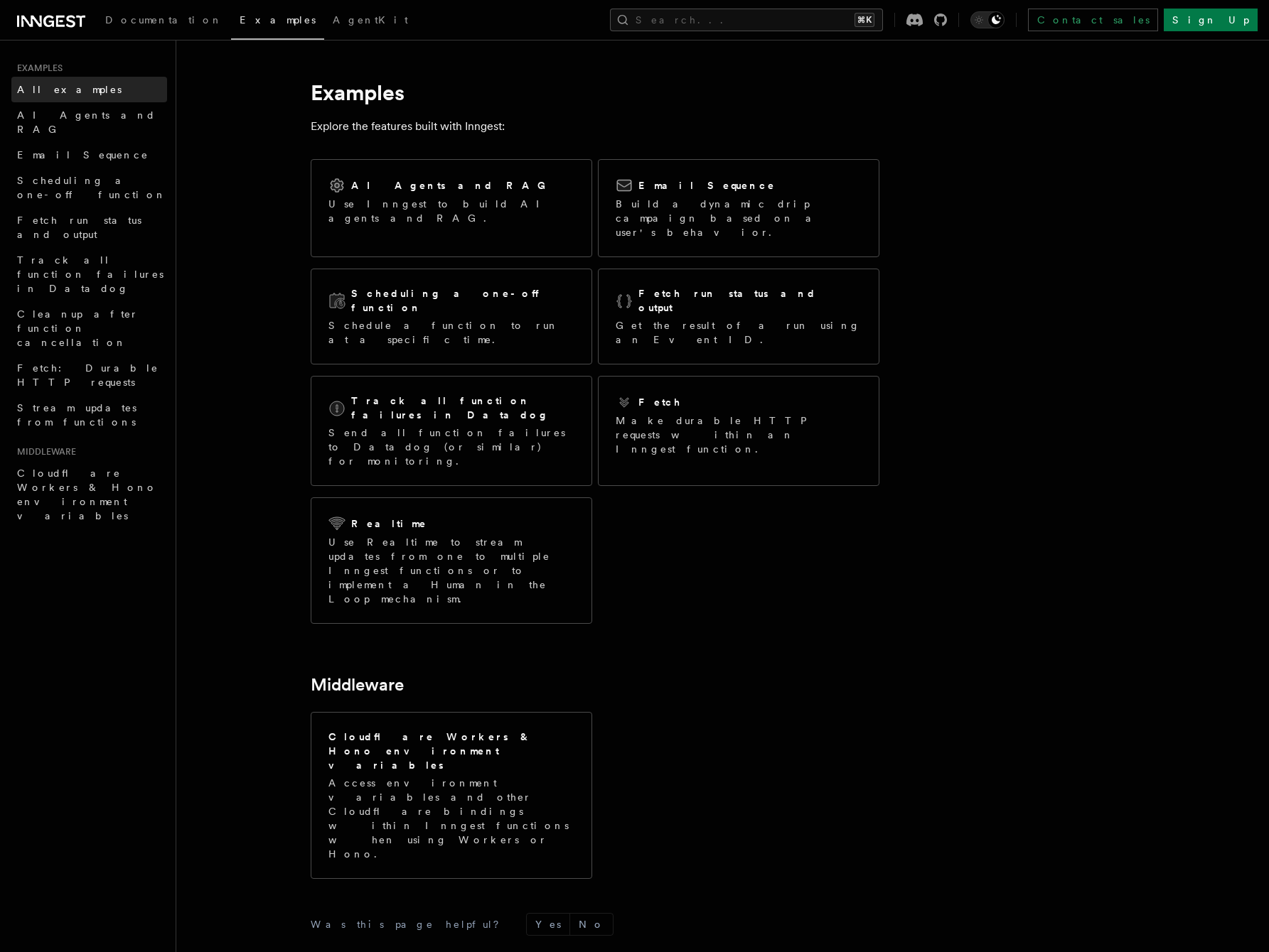
click at [64, 84] on span "All examples" at bounding box center [68, 90] width 105 height 12
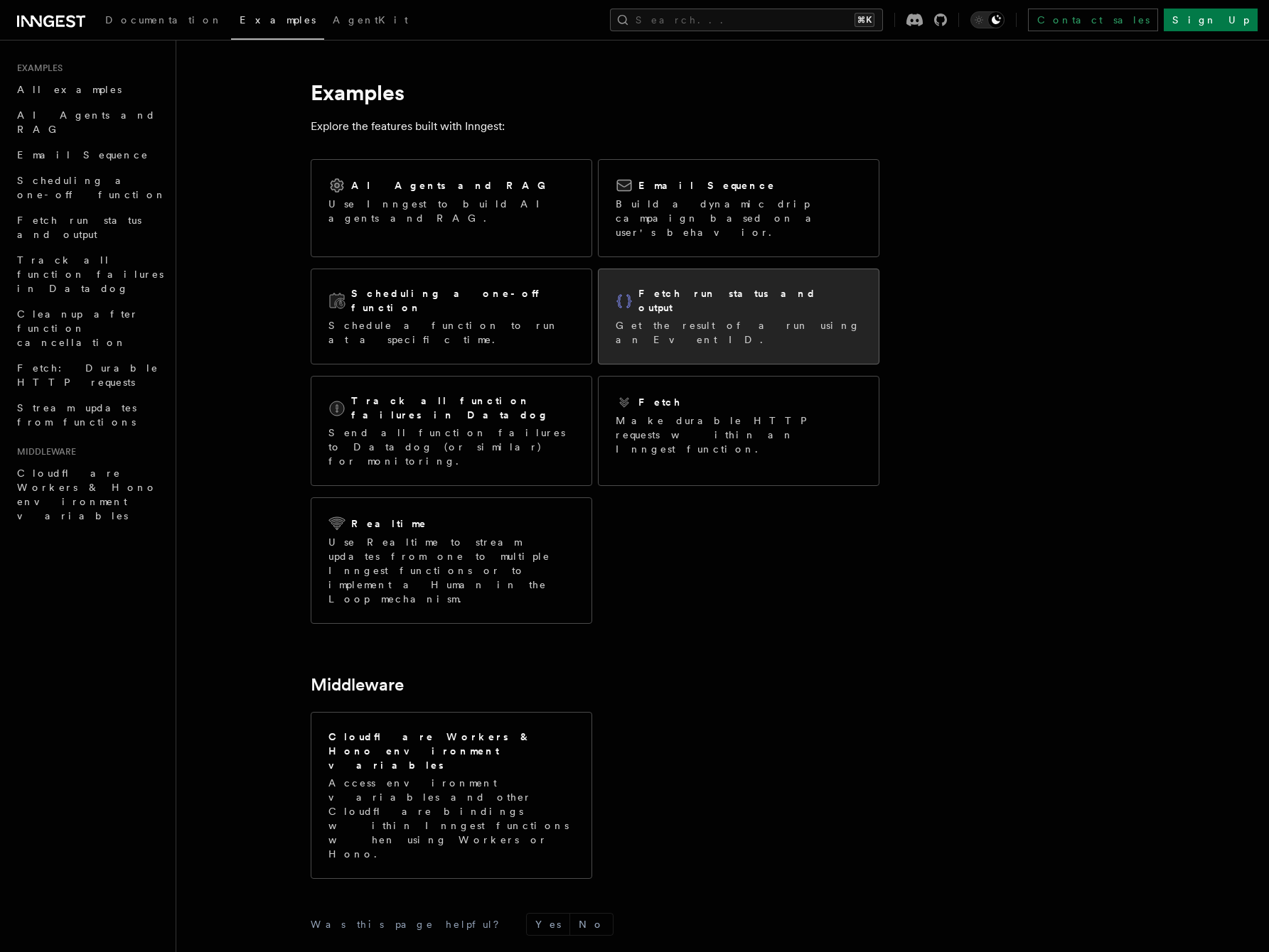
click at [689, 319] on p "Get the result of a run using an Event ID." at bounding box center [738, 332] width 246 height 28
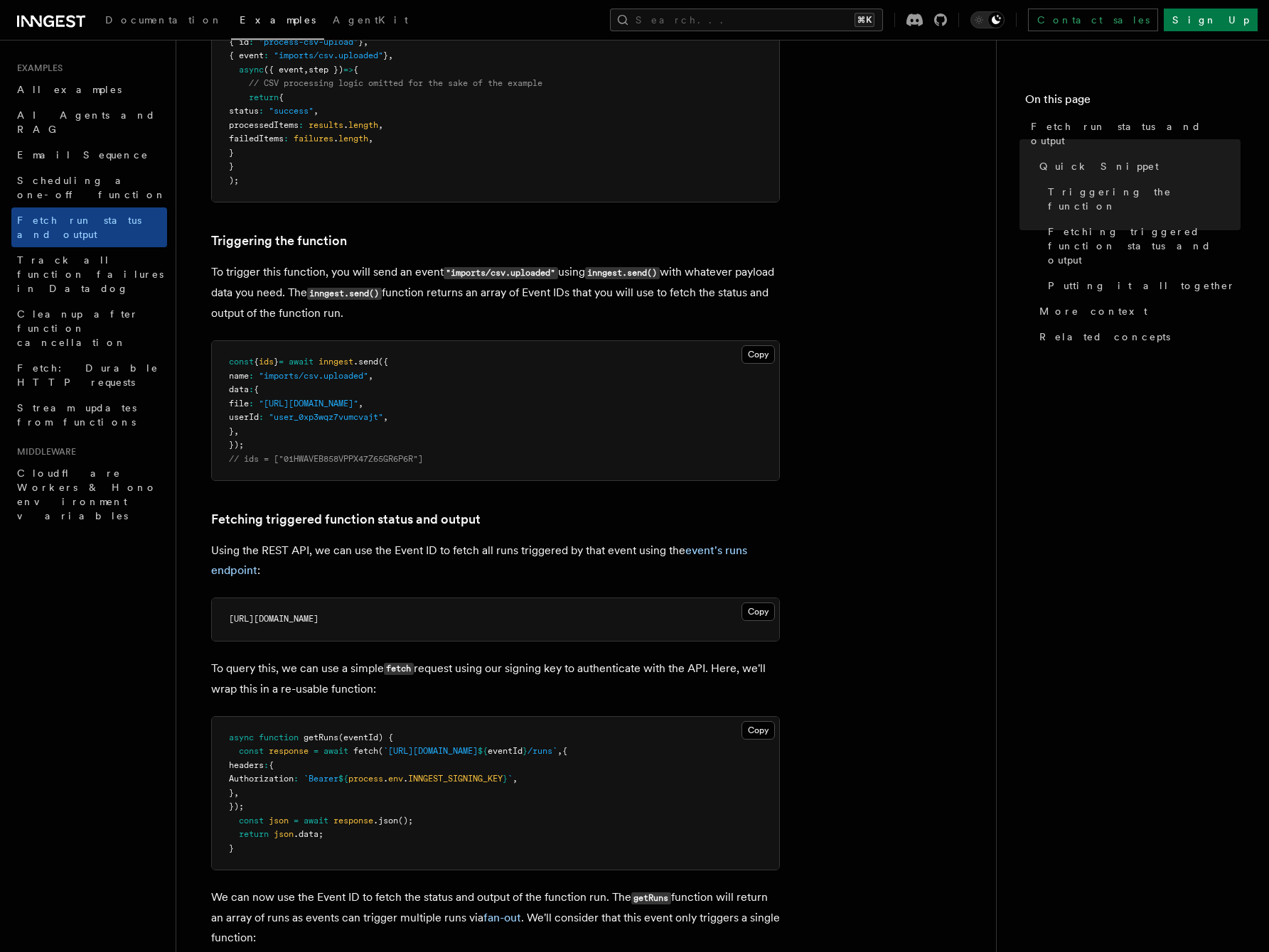
scroll to position [366, 0]
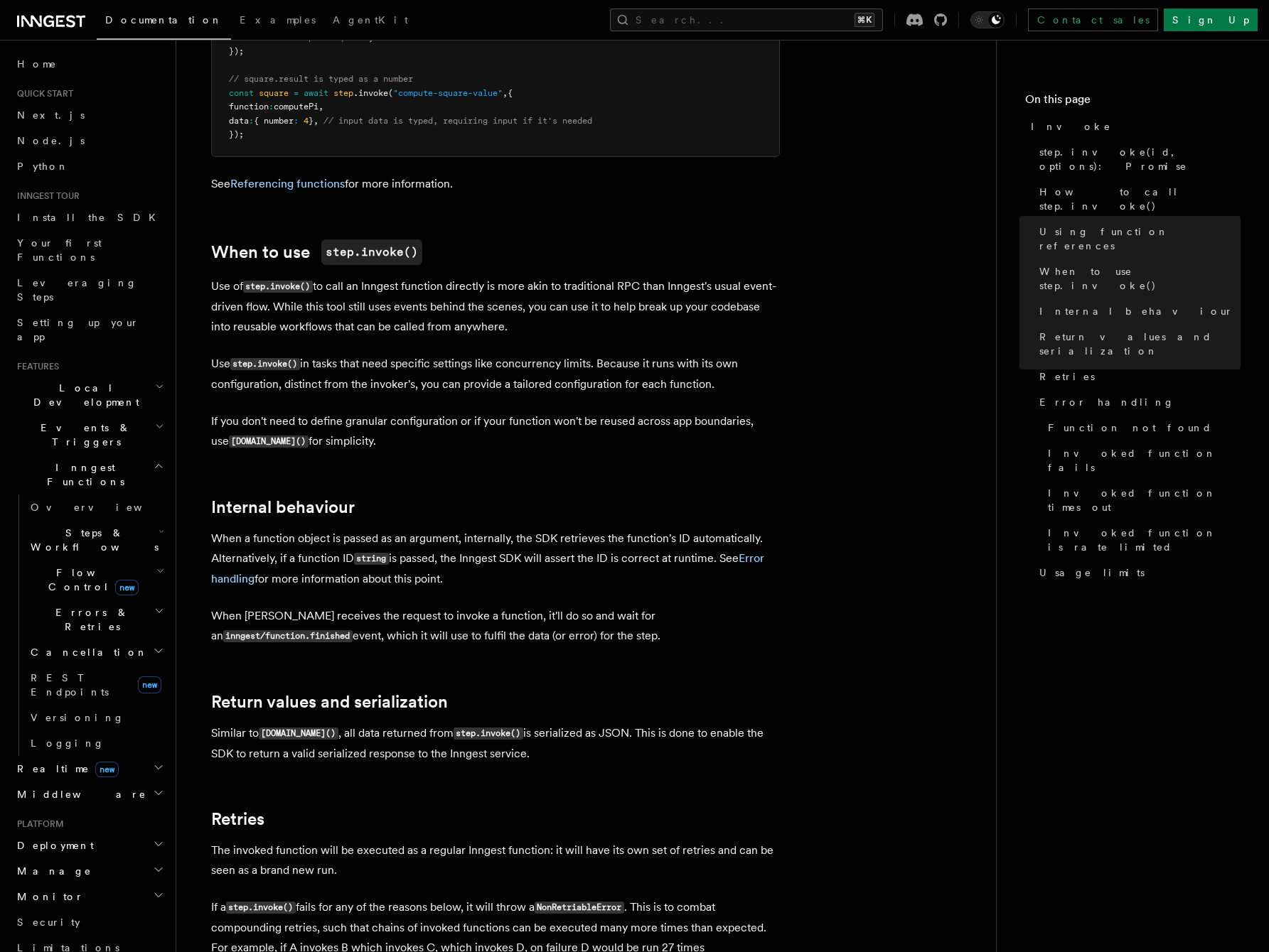
scroll to position [827, 0]
